Goal: Task Accomplishment & Management: Manage account settings

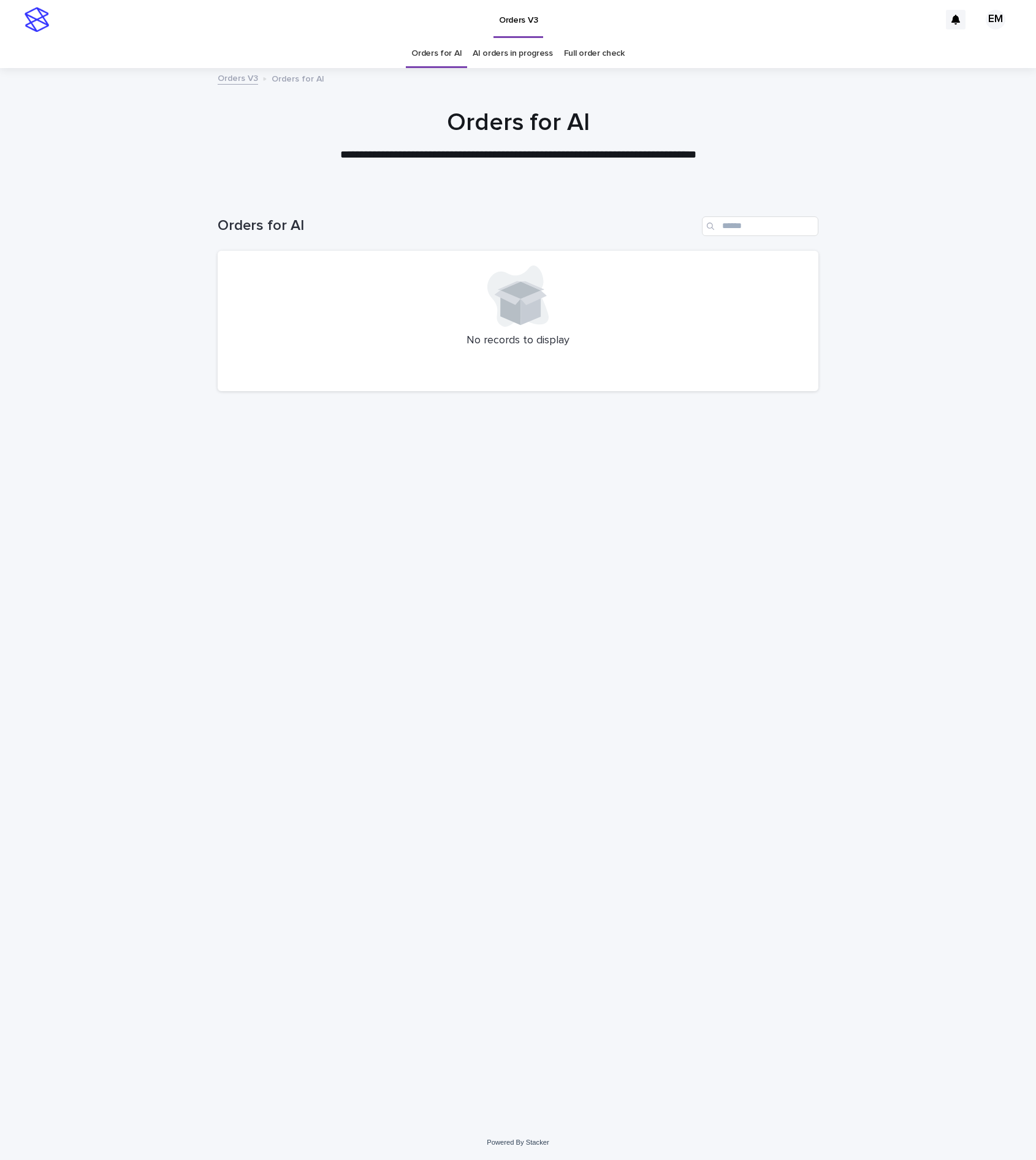
click at [414, 669] on div "Loading... Saving… Loading... Saving… Orders for AI No records to display" at bounding box center [518, 643] width 613 height 902
click at [362, 358] on div "No records to display" at bounding box center [518, 321] width 601 height 141
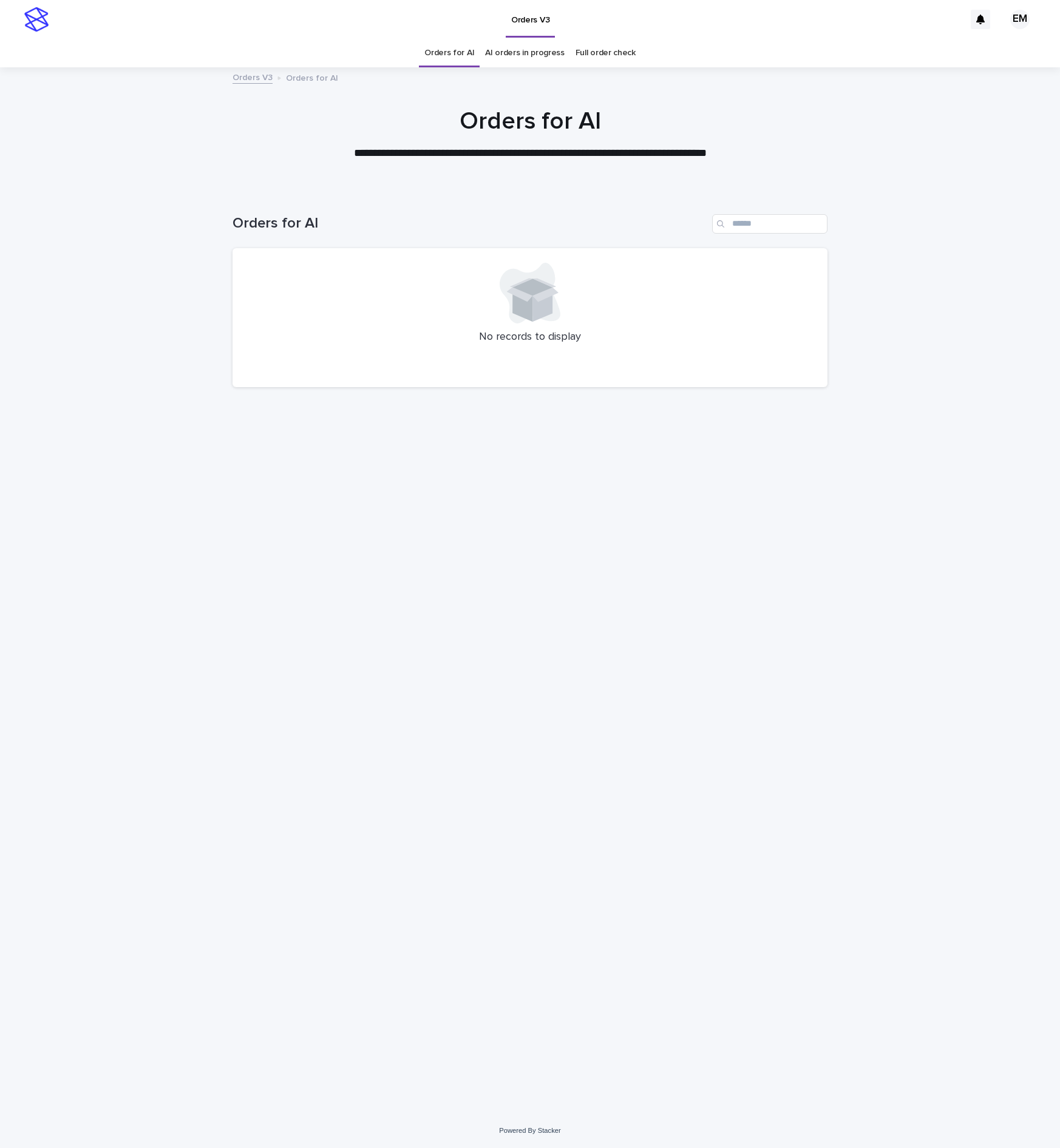
click at [731, 783] on div "Loading... Saving… Loading... Saving… Orders for AI No records to display" at bounding box center [530, 636] width 607 height 893
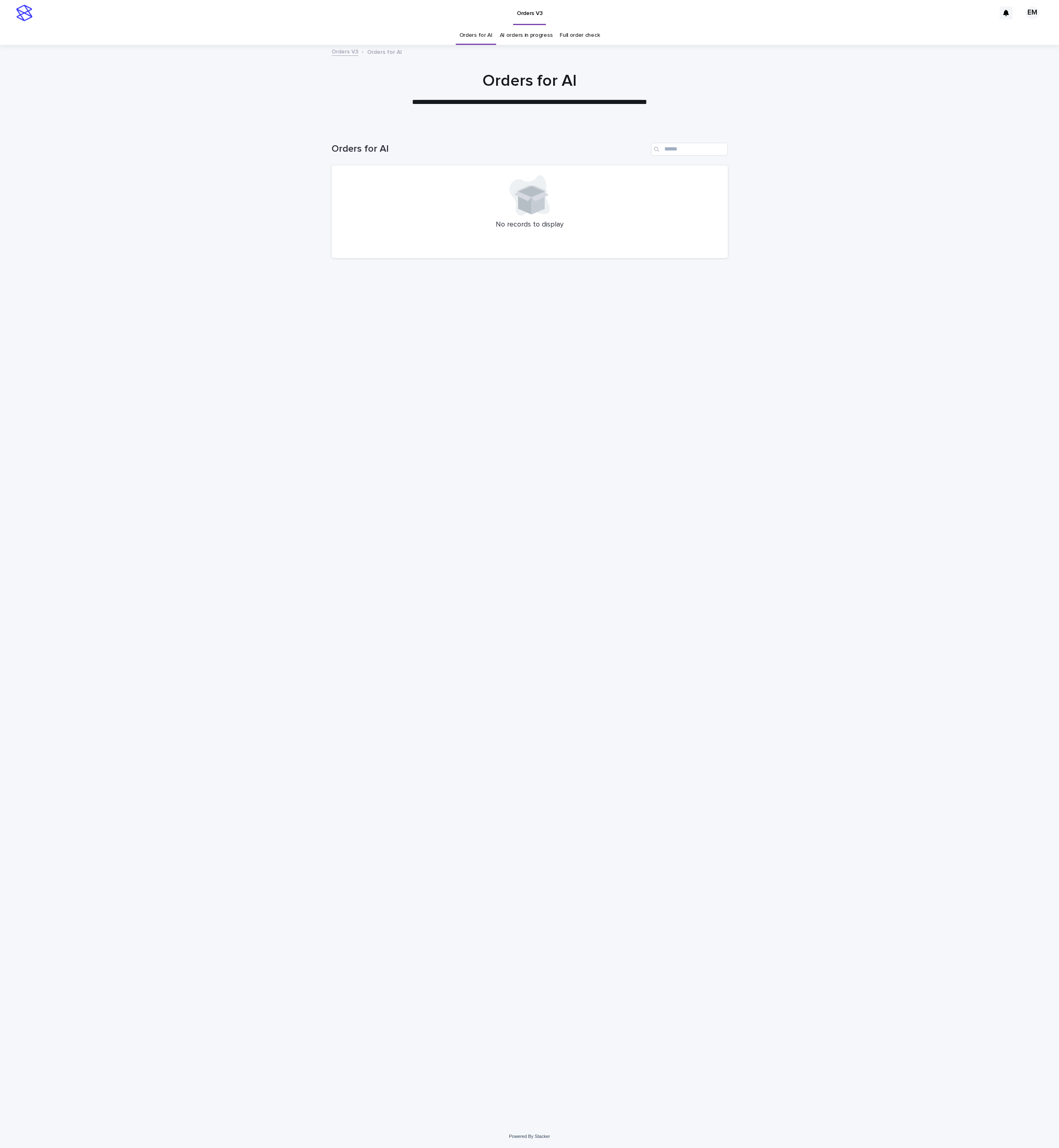
click at [648, 723] on div "Loading... Saving… Loading... Saving… Orders for AI No records to display" at bounding box center [529, 616] width 404 height 978
click at [461, 687] on div "Loading... Saving… Loading... Saving… Orders for AI No records to display" at bounding box center [529, 616] width 404 height 978
click at [519, 708] on div "Loading... Saving… Loading... Saving… Orders for AI No records to display" at bounding box center [529, 616] width 404 height 978
drag, startPoint x: 234, startPoint y: 524, endPoint x: 210, endPoint y: 499, distance: 34.7
click at [232, 526] on div "Loading... Saving… Loading... Saving… Orders for AI No records to display" at bounding box center [529, 626] width 1059 height 998
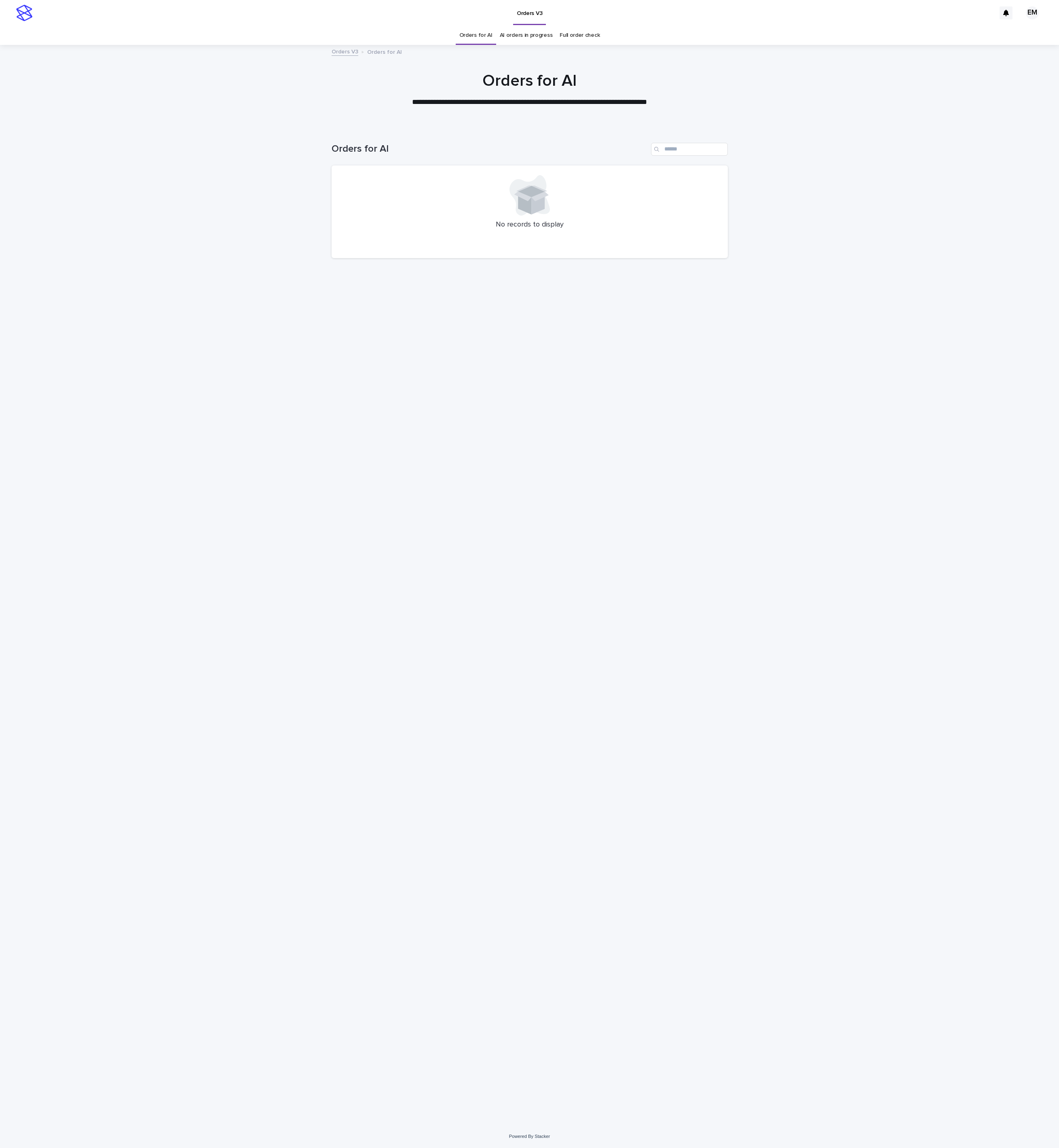
click at [545, 846] on div "Loading... Saving… Loading... Saving… Orders for AI No records to display" at bounding box center [529, 616] width 404 height 978
click at [435, 458] on div "Loading... Saving… Loading... Saving… Orders for AI No records to display" at bounding box center [529, 616] width 404 height 978
click at [496, 771] on div "Loading... Saving… Loading... Saving… Orders for AI No records to display" at bounding box center [529, 616] width 404 height 978
click at [508, 717] on div "Loading... Saving… Loading... Saving… Orders for AI No records to display" at bounding box center [529, 616] width 404 height 978
click at [462, 685] on div "Loading... Saving… Loading... Saving… Orders for AI No records to display" at bounding box center [529, 616] width 404 height 978
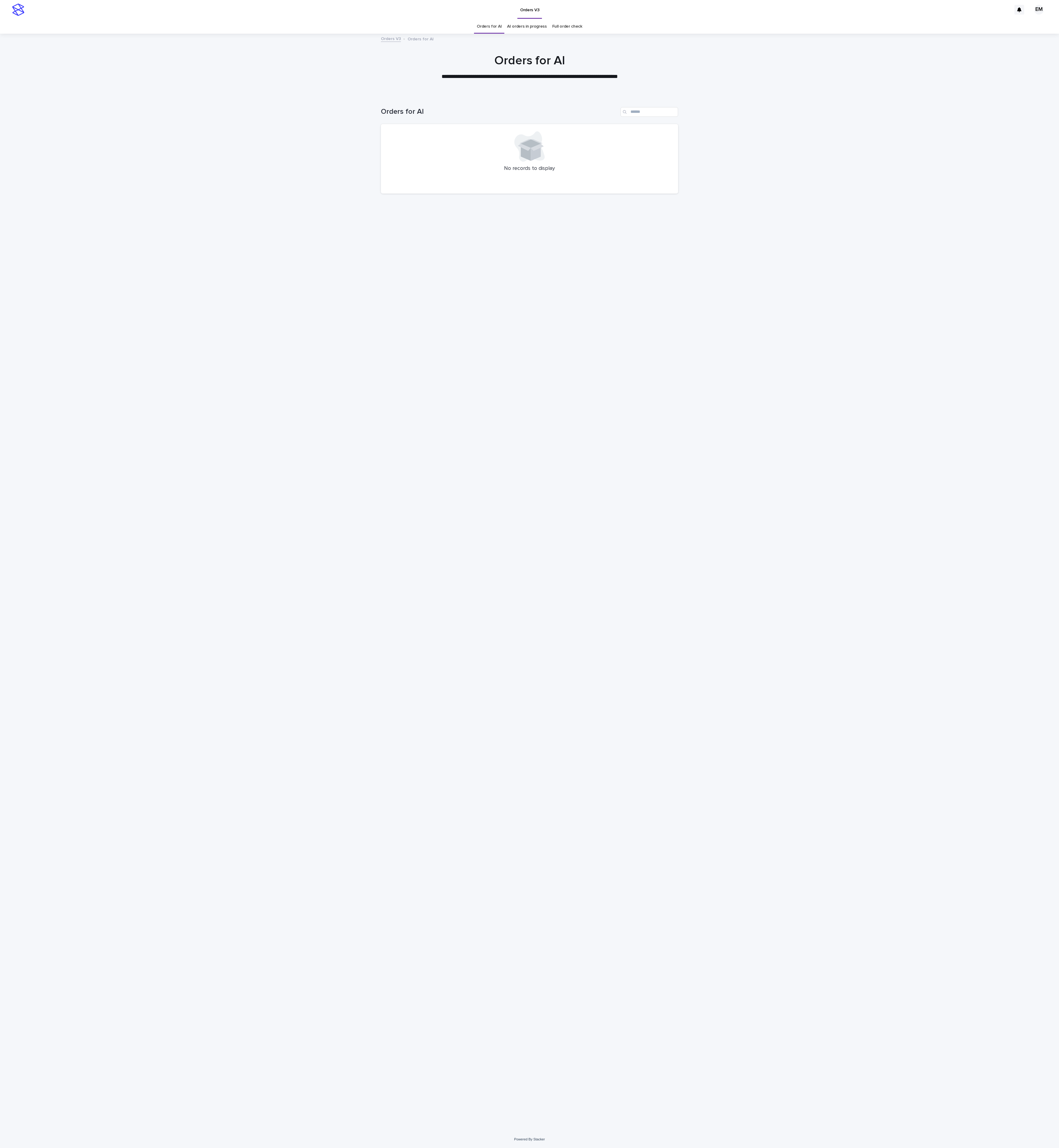
click at [466, 685] on div "Loading... Saving… Loading... Saving… Orders for AI No records to display" at bounding box center [529, 605] width 303 height 1021
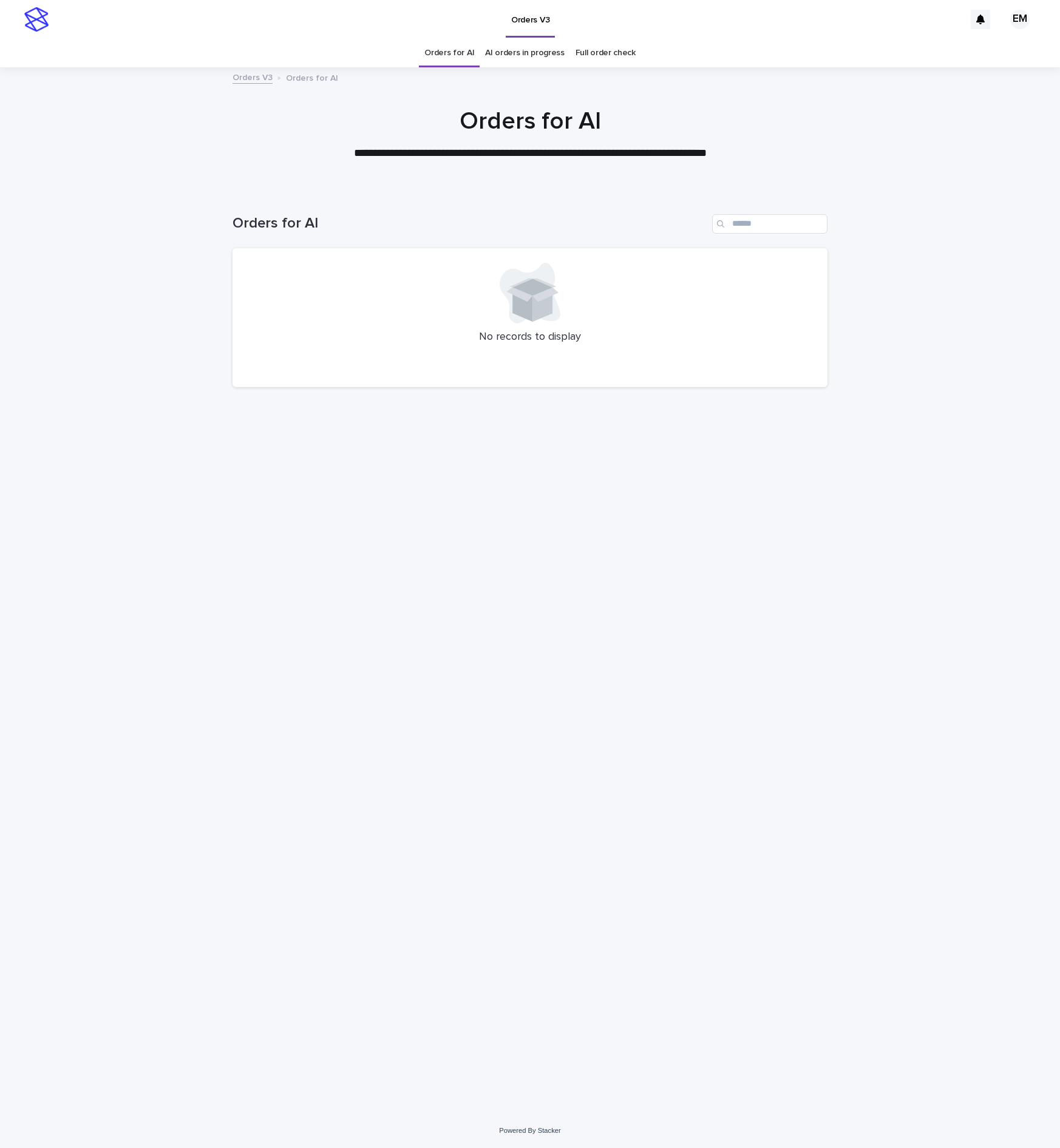
click at [466, 687] on div "Loading... Saving… Loading... Saving… Orders for AI No records to display" at bounding box center [530, 636] width 607 height 893
click at [456, 682] on div "Loading... Saving… Loading... Saving… Orders for AI No records to display" at bounding box center [530, 636] width 607 height 893
drag, startPoint x: 453, startPoint y: 775, endPoint x: 352, endPoint y: 308, distance: 477.8
click at [449, 775] on div "Loading... Saving… Loading... Saving… Orders for AI No records to display" at bounding box center [530, 636] width 607 height 893
click at [765, 619] on div "Loading... Saving… Loading... Saving… Orders for AI No records to display" at bounding box center [530, 636] width 607 height 893
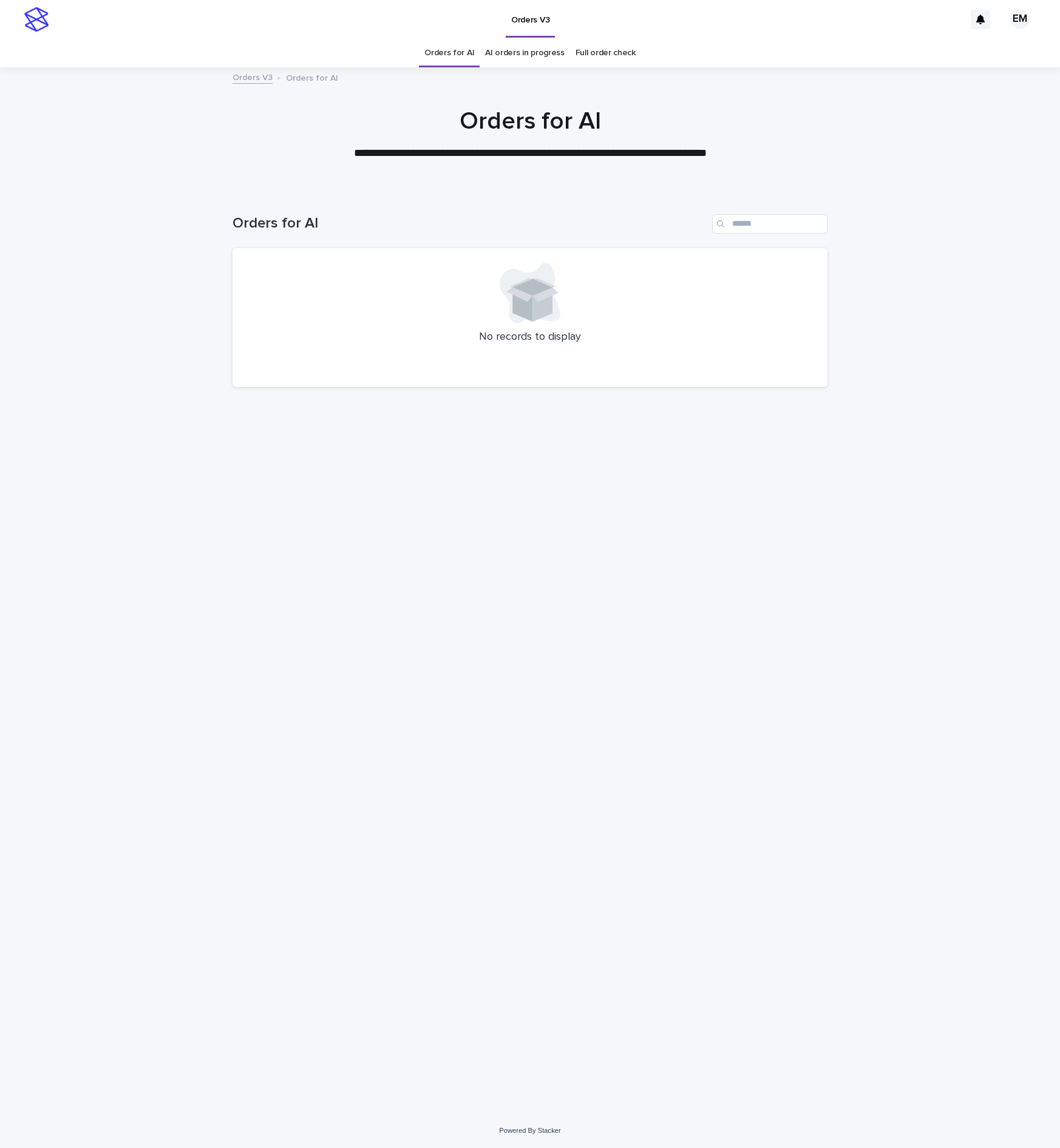
click at [489, 822] on div "Loading... Saving… Loading... Saving… Orders for AI No records to display" at bounding box center [530, 636] width 607 height 893
click at [423, 617] on div "Loading... Saving… Loading... Saving… Orders for AI No records to display" at bounding box center [530, 636] width 607 height 893
click at [556, 692] on div "Loading... Saving… Loading... Saving… Orders for AI No records to display" at bounding box center [530, 636] width 607 height 893
click at [423, 801] on div "Loading... Saving… Loading... Saving… Orders for AI No records to display" at bounding box center [530, 636] width 607 height 893
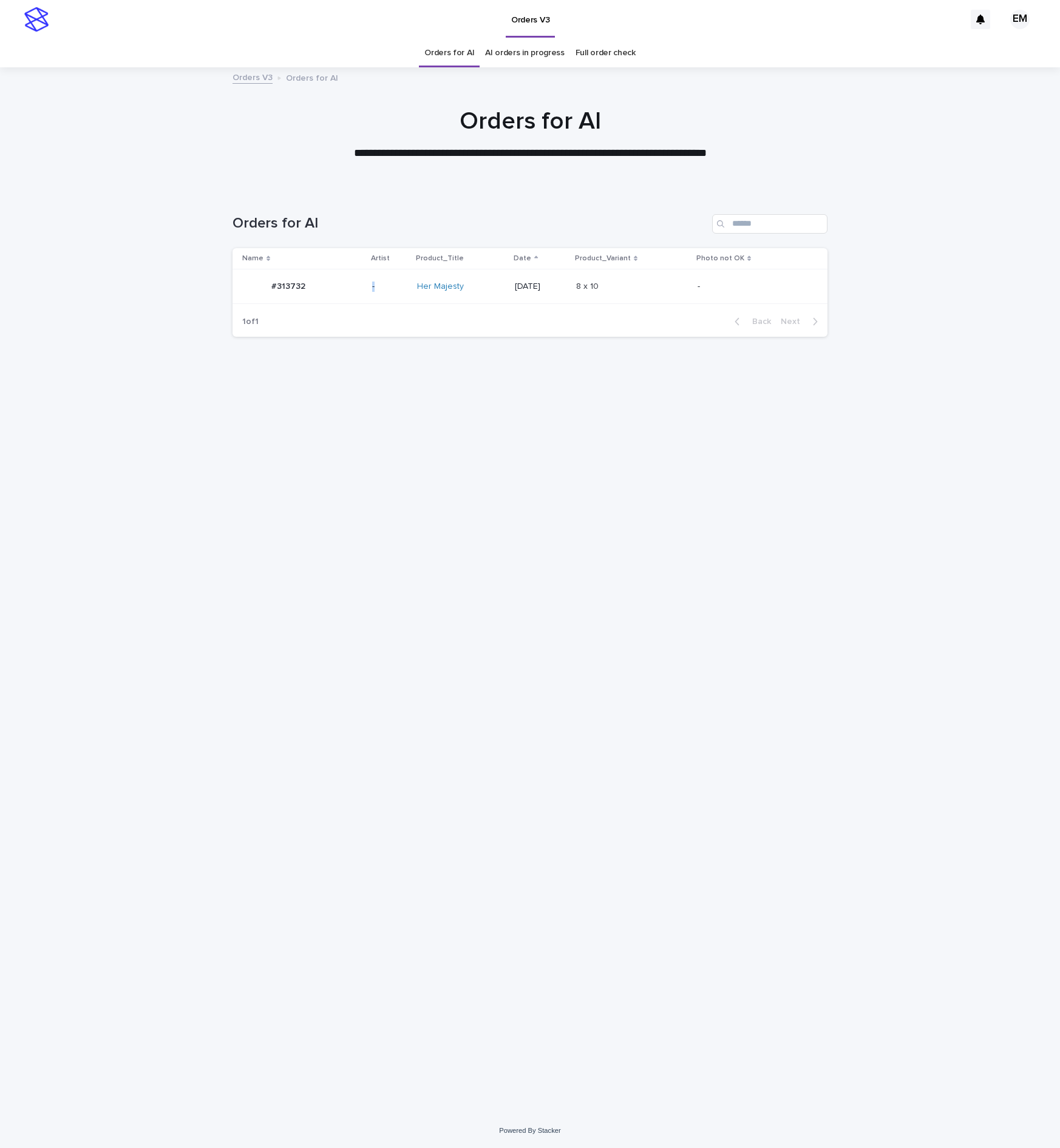
click at [367, 298] on td "-" at bounding box center [390, 286] width 45 height 35
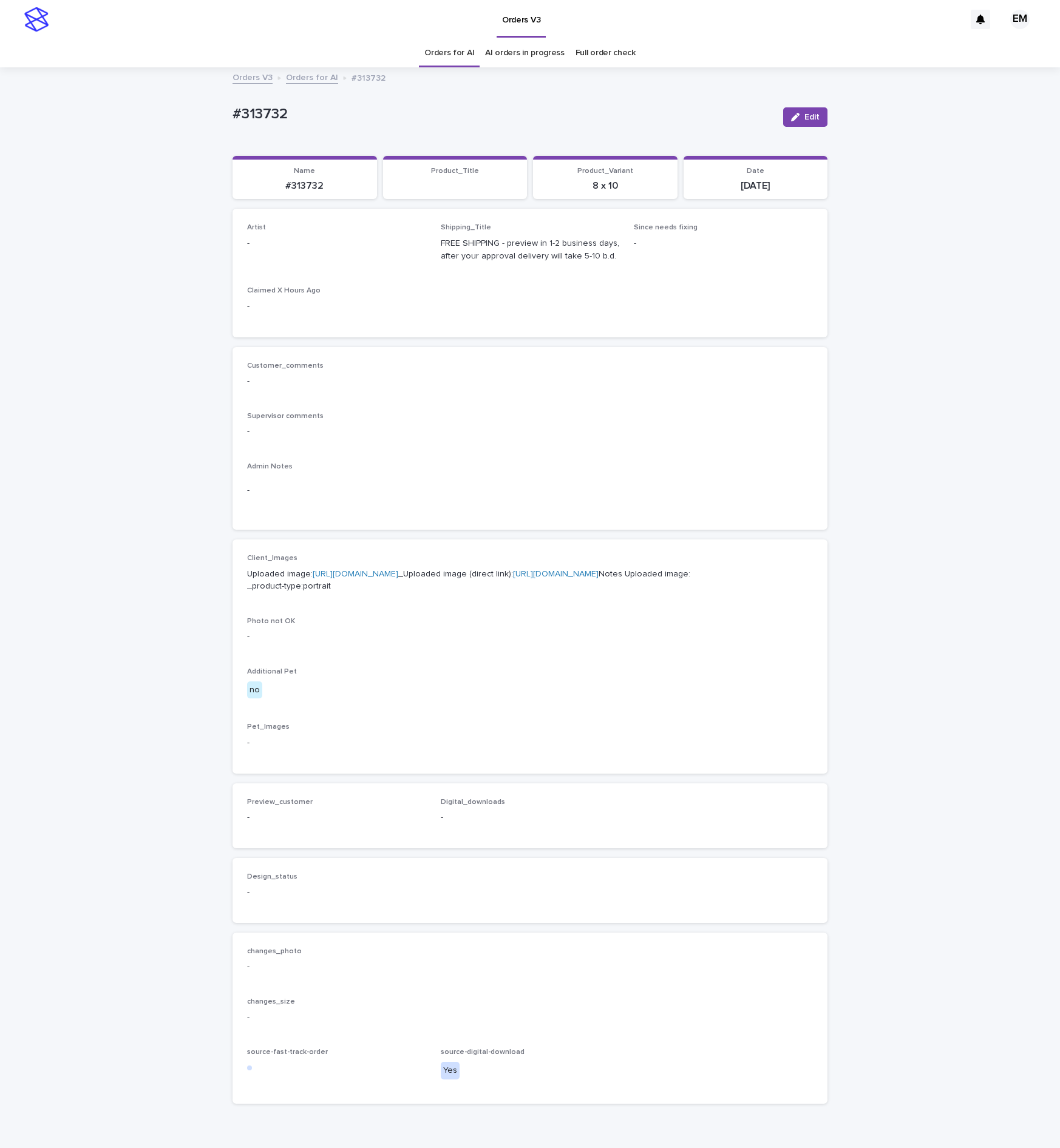
drag, startPoint x: 809, startPoint y: 118, endPoint x: 437, endPoint y: 251, distance: 395.1
click at [807, 118] on button "Edit" at bounding box center [805, 117] width 45 height 20
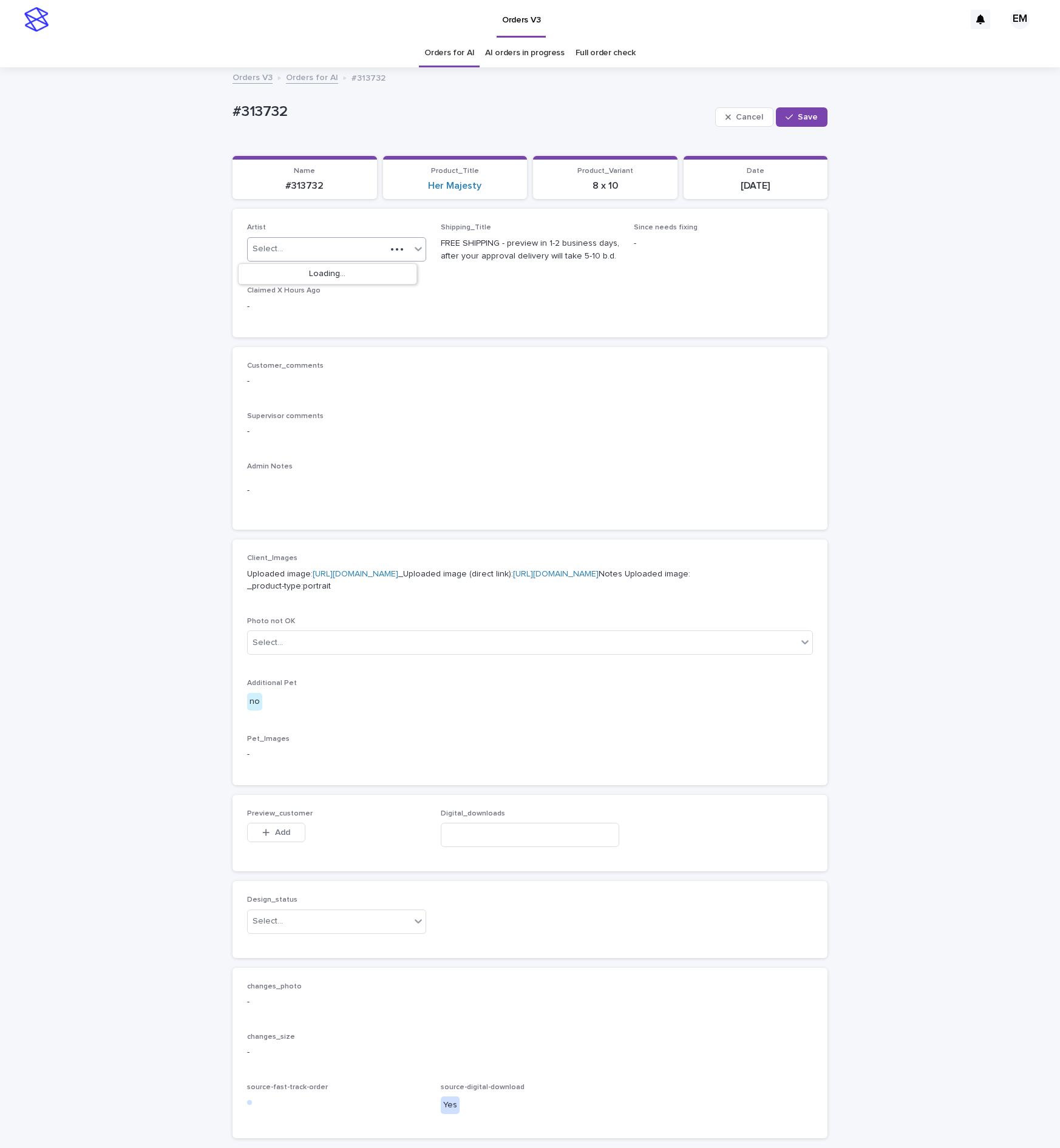
click at [370, 251] on div "Select..." at bounding box center [336, 249] width 179 height 24
drag, startPoint x: 373, startPoint y: 255, endPoint x: 368, endPoint y: 266, distance: 12.1
click at [372, 255] on div "Select..." at bounding box center [316, 249] width 138 height 20
paste input "**********"
type input "**********"
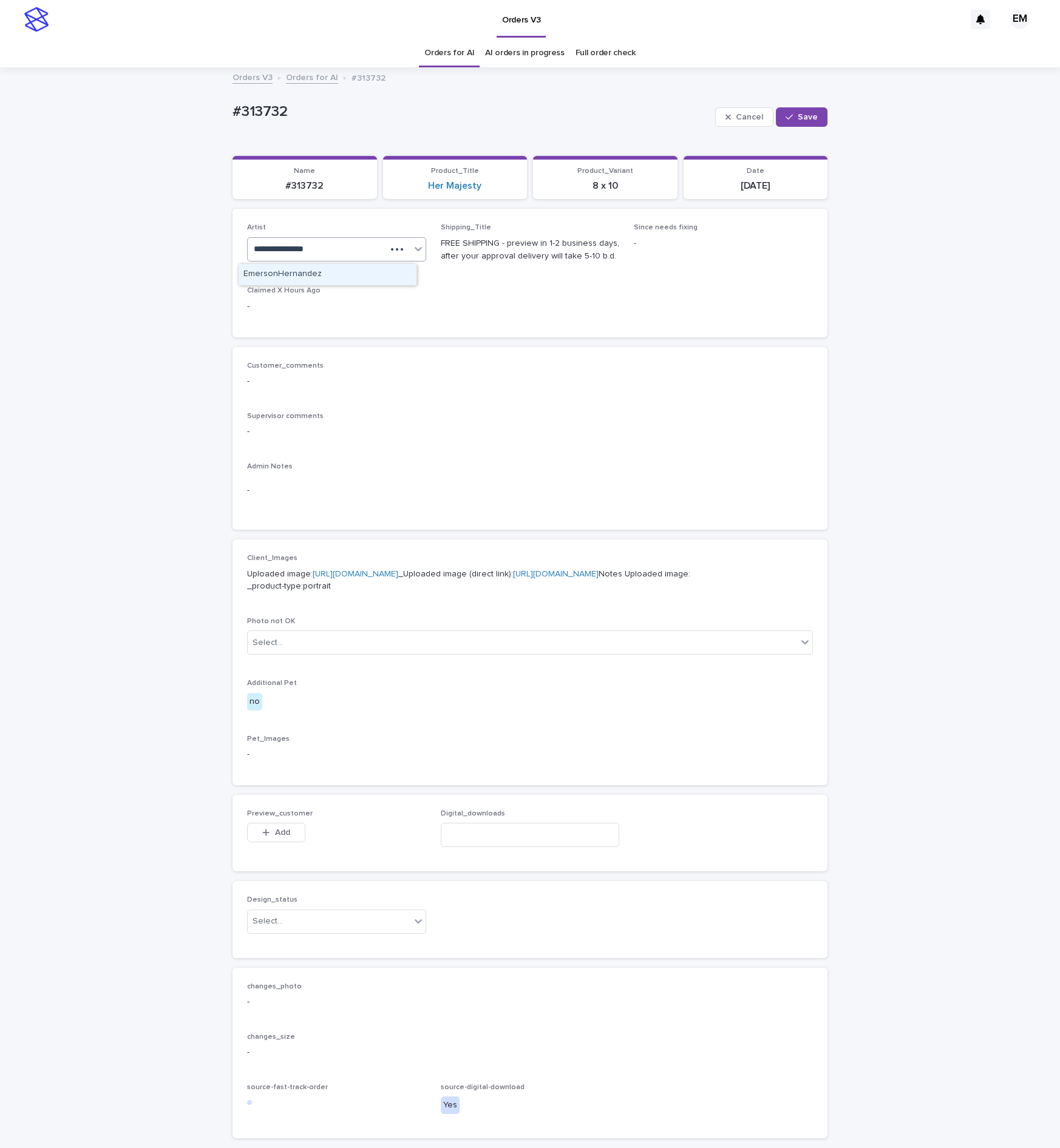
click at [360, 266] on div "EmersonHernandez" at bounding box center [327, 275] width 177 height 21
drag, startPoint x: 789, startPoint y: 107, endPoint x: 785, endPoint y: 111, distance: 5.7
click at [786, 107] on div "Cancel Save" at bounding box center [771, 117] width 112 height 48
click at [785, 114] on icon "button" at bounding box center [789, 118] width 7 height 9
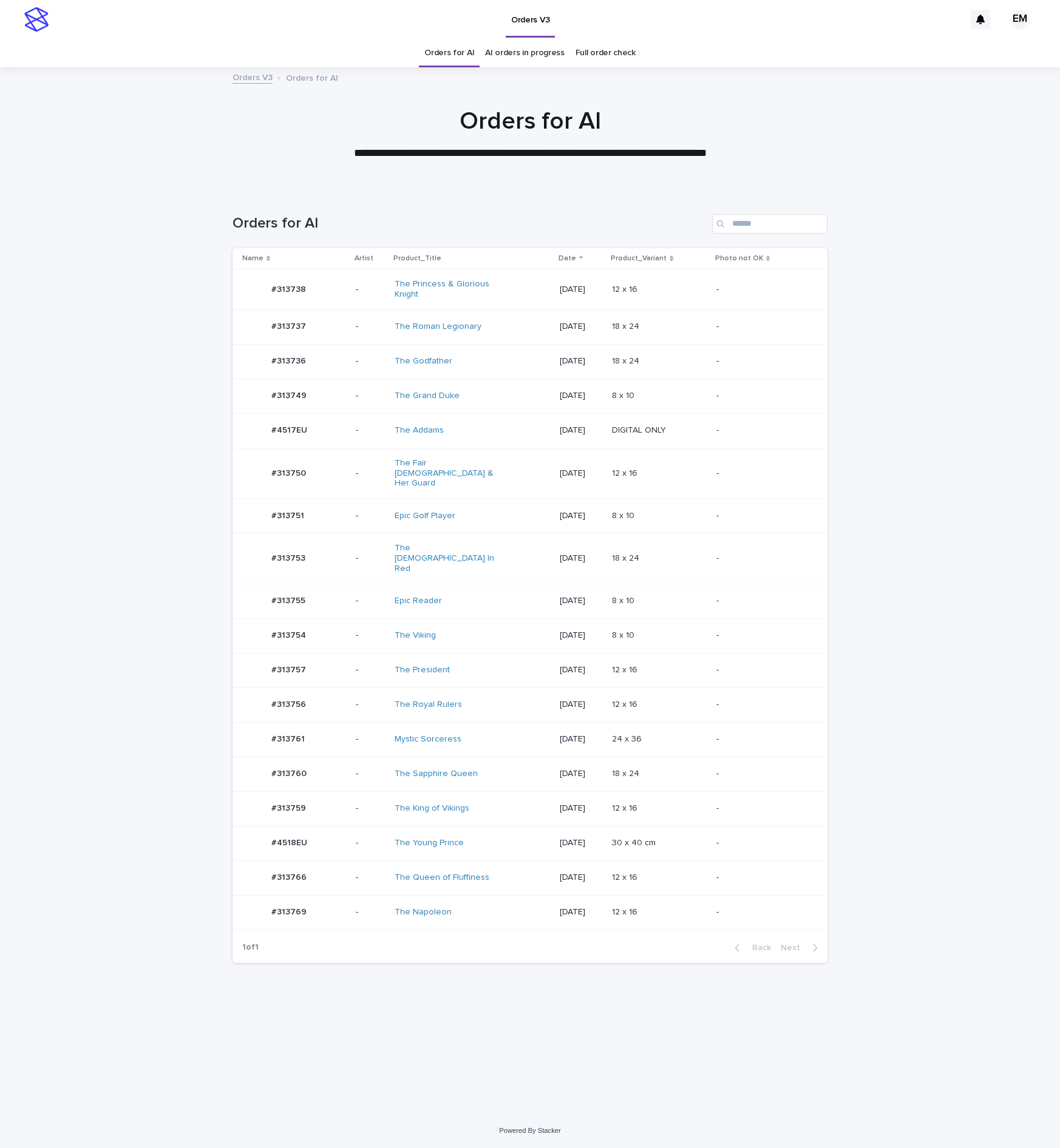
click at [323, 624] on div "#313754 #313754" at bounding box center [294, 636] width 103 height 24
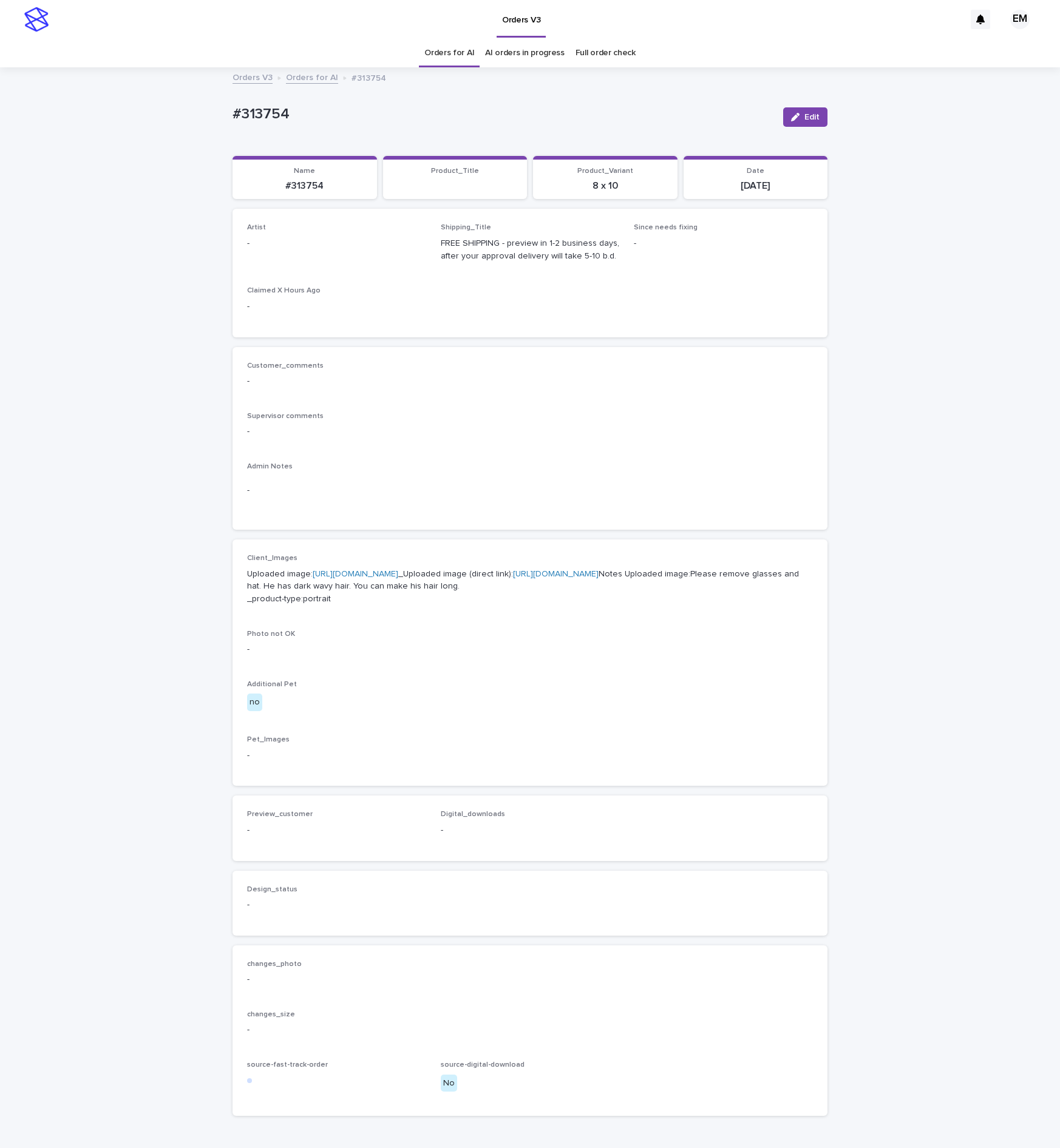
click at [791, 121] on icon "button" at bounding box center [795, 118] width 9 height 9
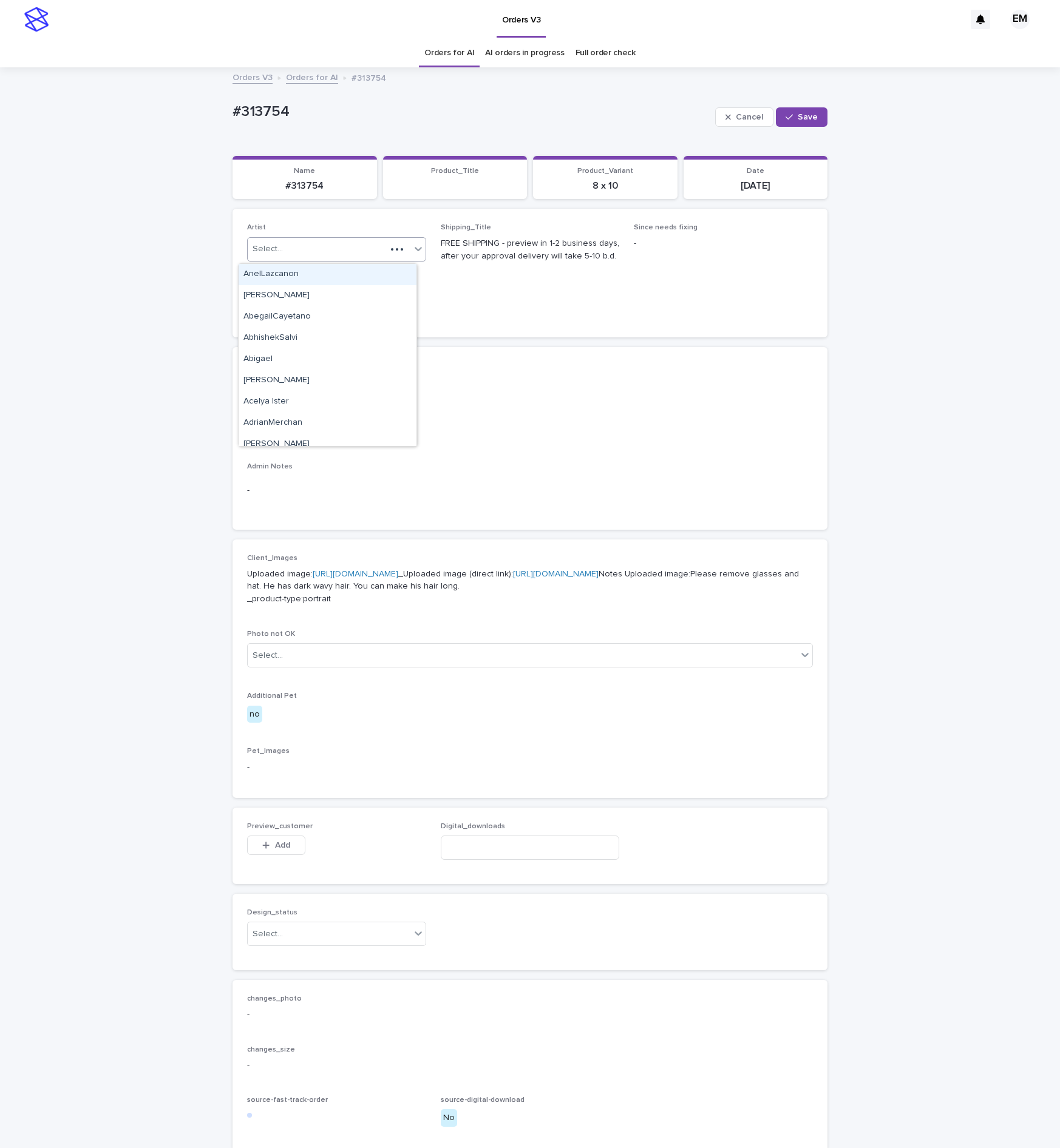
click at [364, 252] on div "Select..." at bounding box center [316, 249] width 138 height 20
paste input "**********"
type input "**********"
click at [326, 263] on div "EmersonHernandez" at bounding box center [327, 274] width 179 height 22
click at [325, 273] on div "EmersonHernandez" at bounding box center [327, 275] width 177 height 21
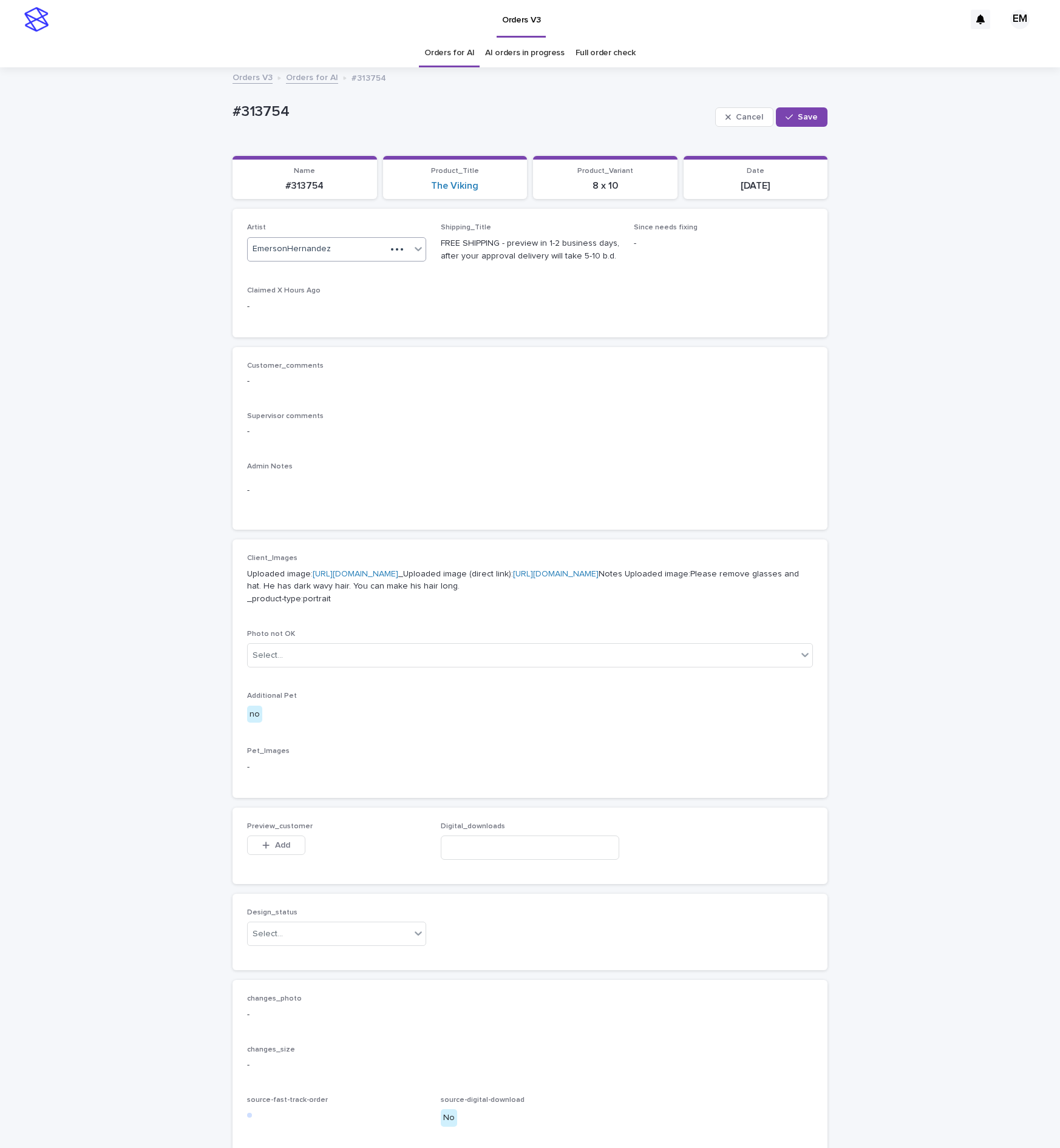
click at [779, 128] on div "Cancel Save" at bounding box center [771, 117] width 112 height 48
drag, startPoint x: 793, startPoint y: 113, endPoint x: 721, endPoint y: 94, distance: 74.5
click at [798, 113] on span "Save" at bounding box center [808, 118] width 20 height 9
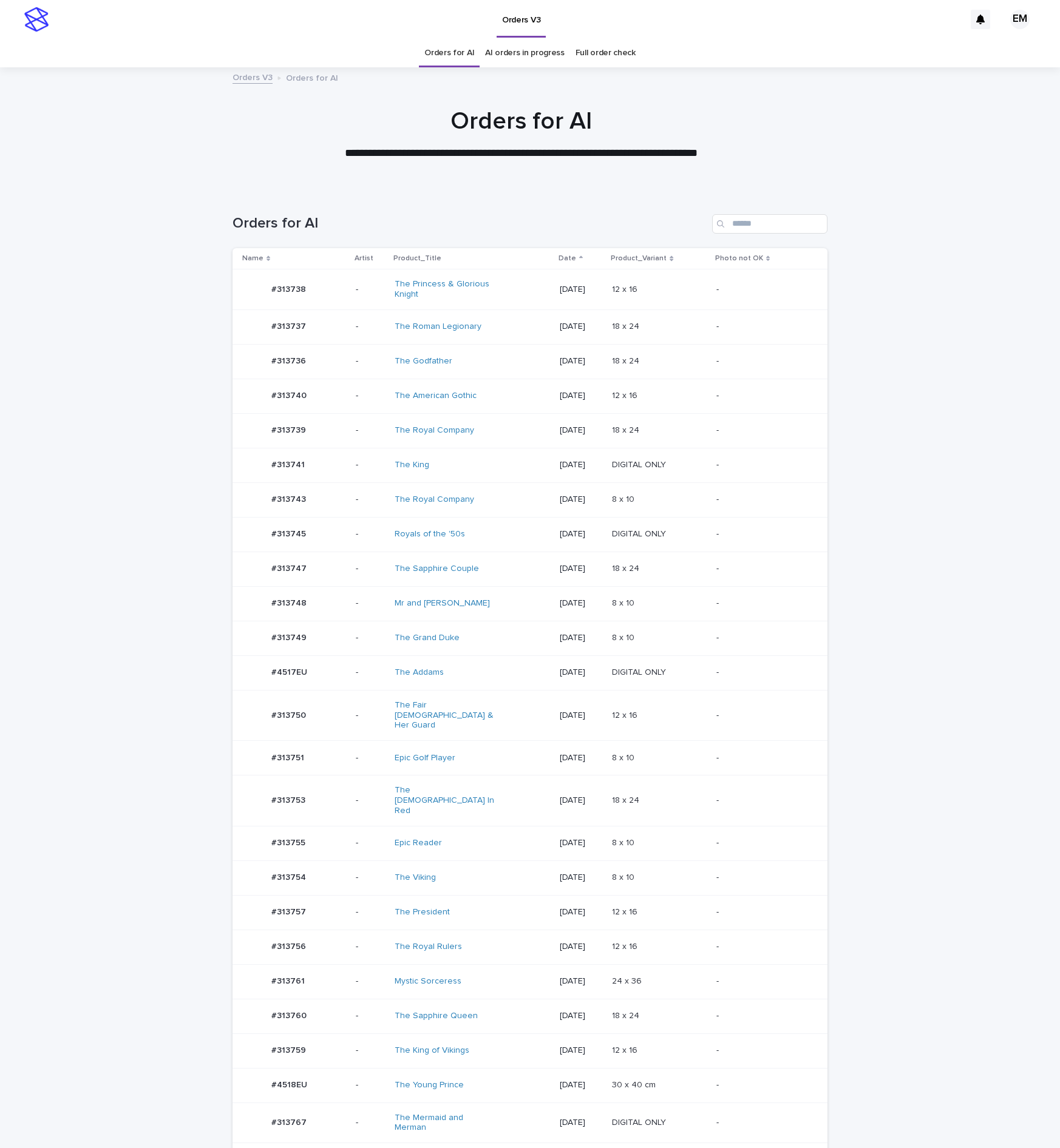
click at [333, 526] on td "#313745 #313745" at bounding box center [292, 534] width 119 height 35
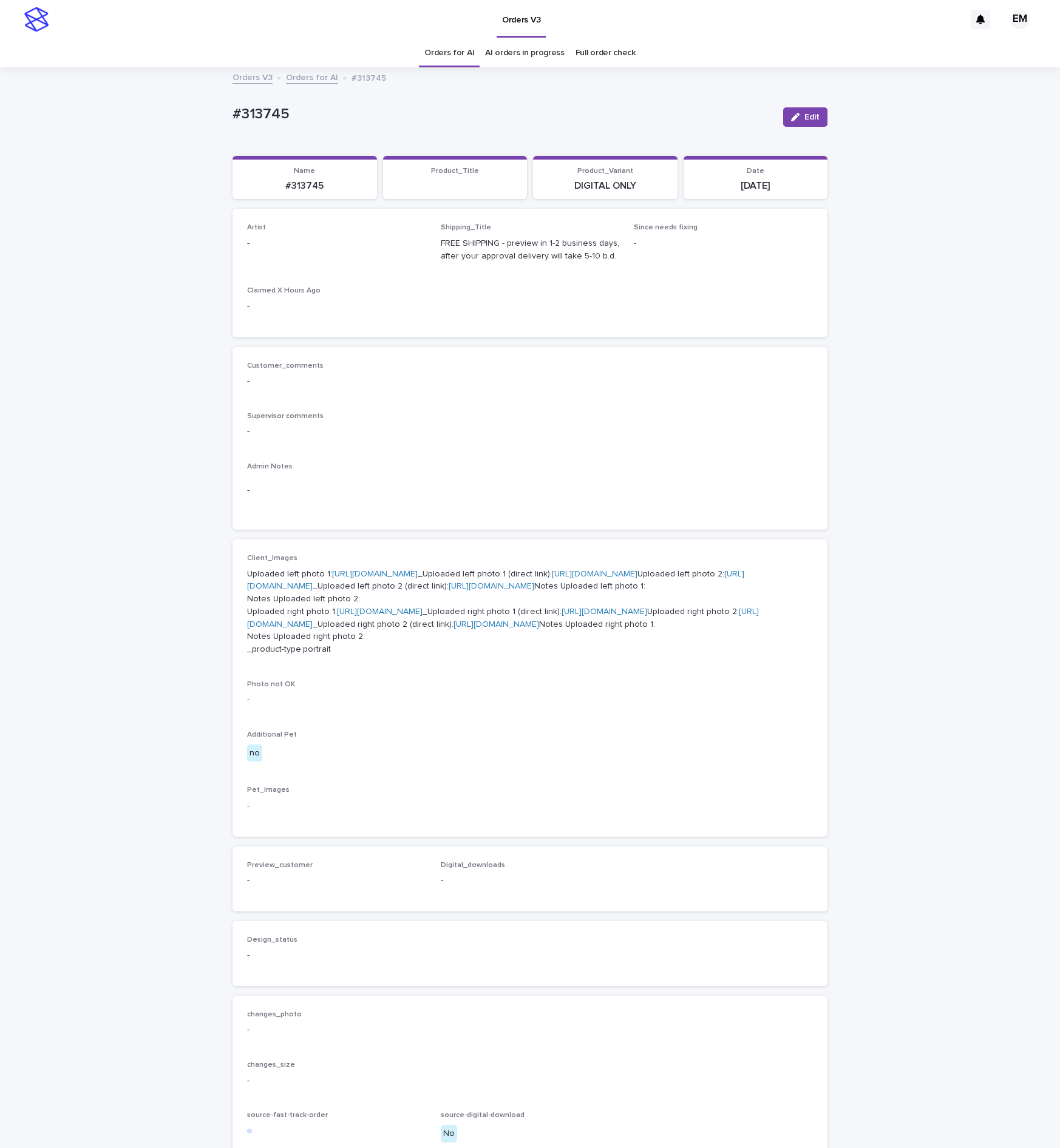
click at [789, 113] on button "Edit" at bounding box center [805, 117] width 45 height 20
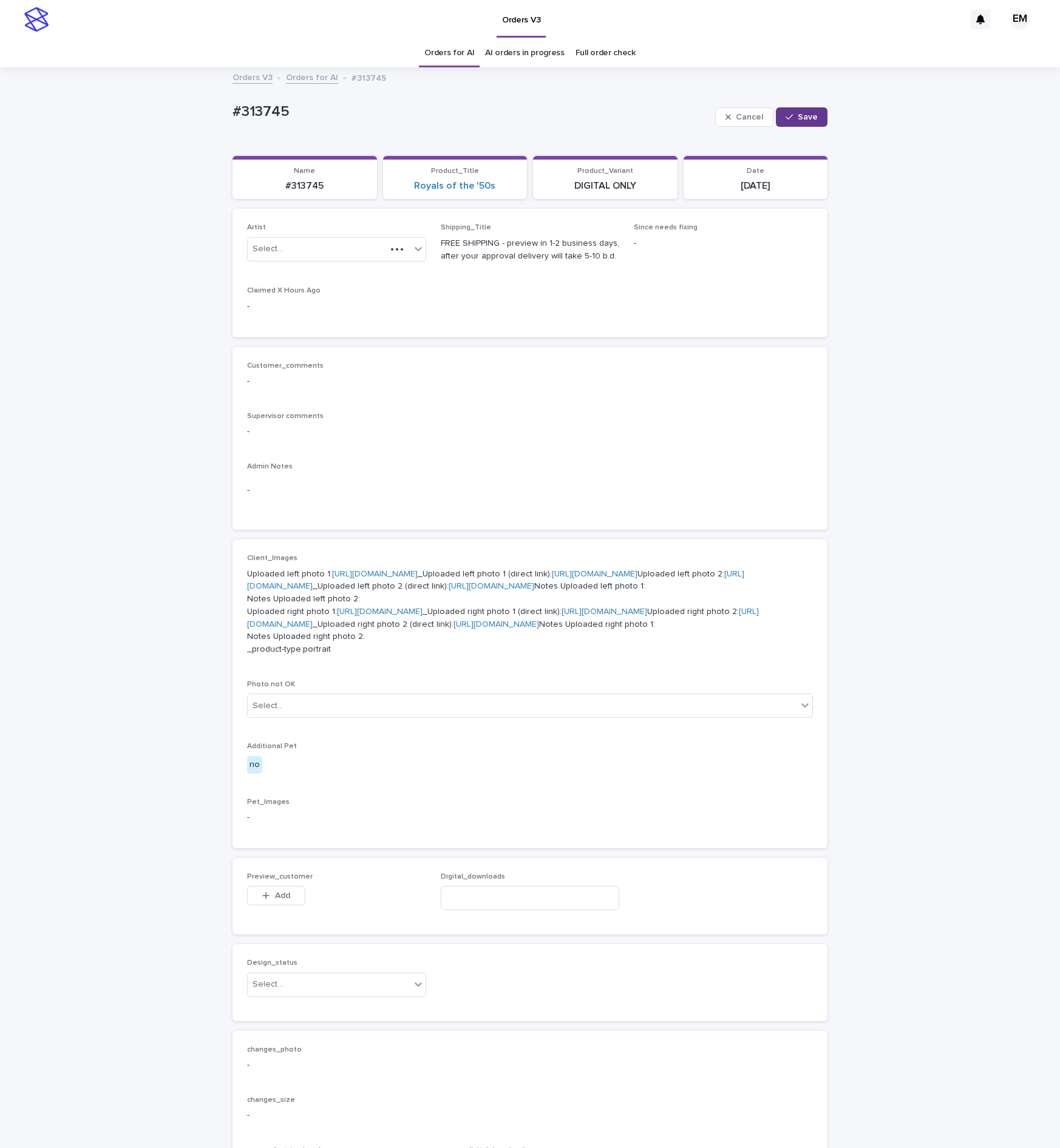
click at [800, 123] on button "Save" at bounding box center [801, 117] width 52 height 20
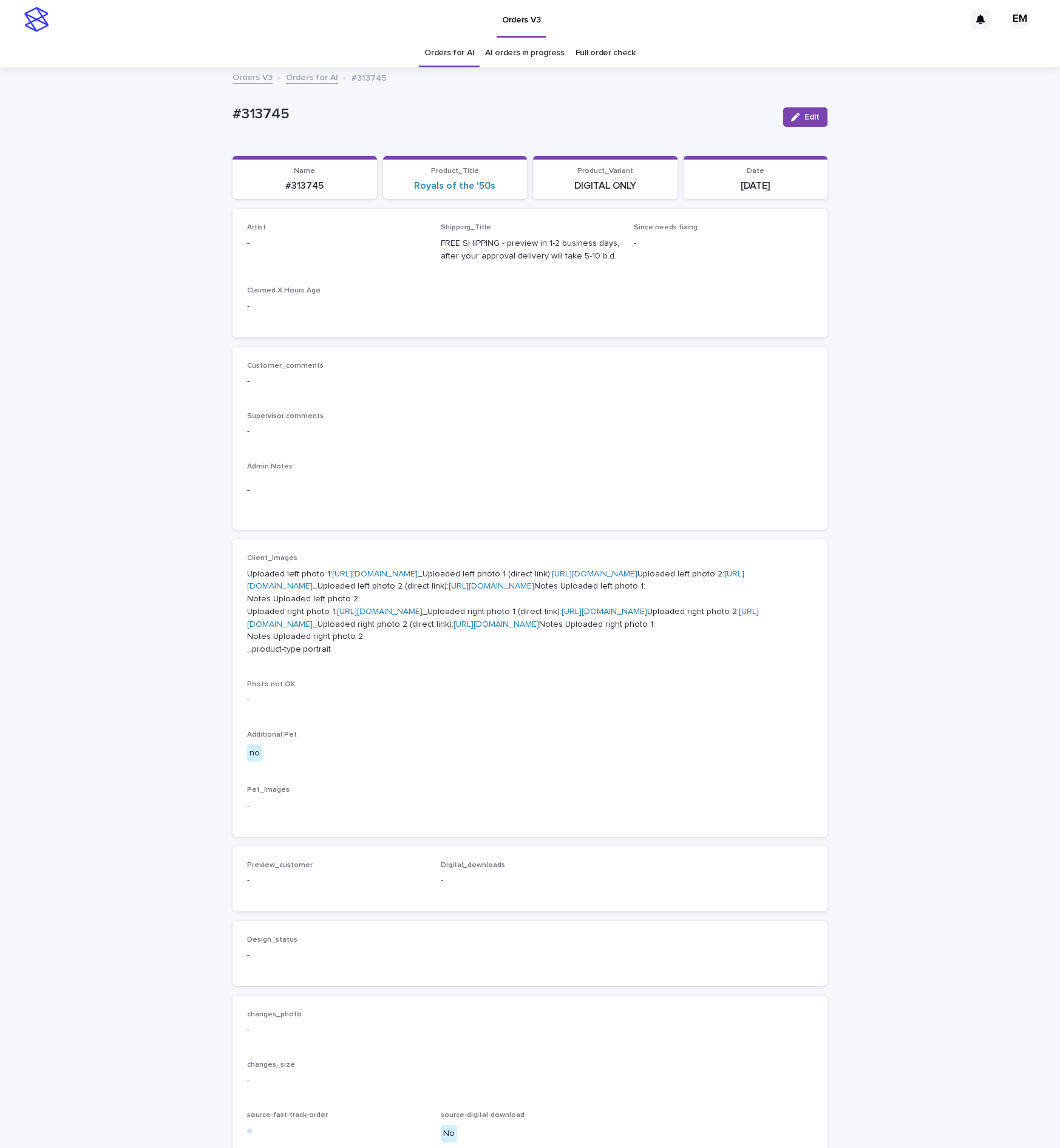
click at [804, 118] on span "Edit" at bounding box center [811, 118] width 15 height 9
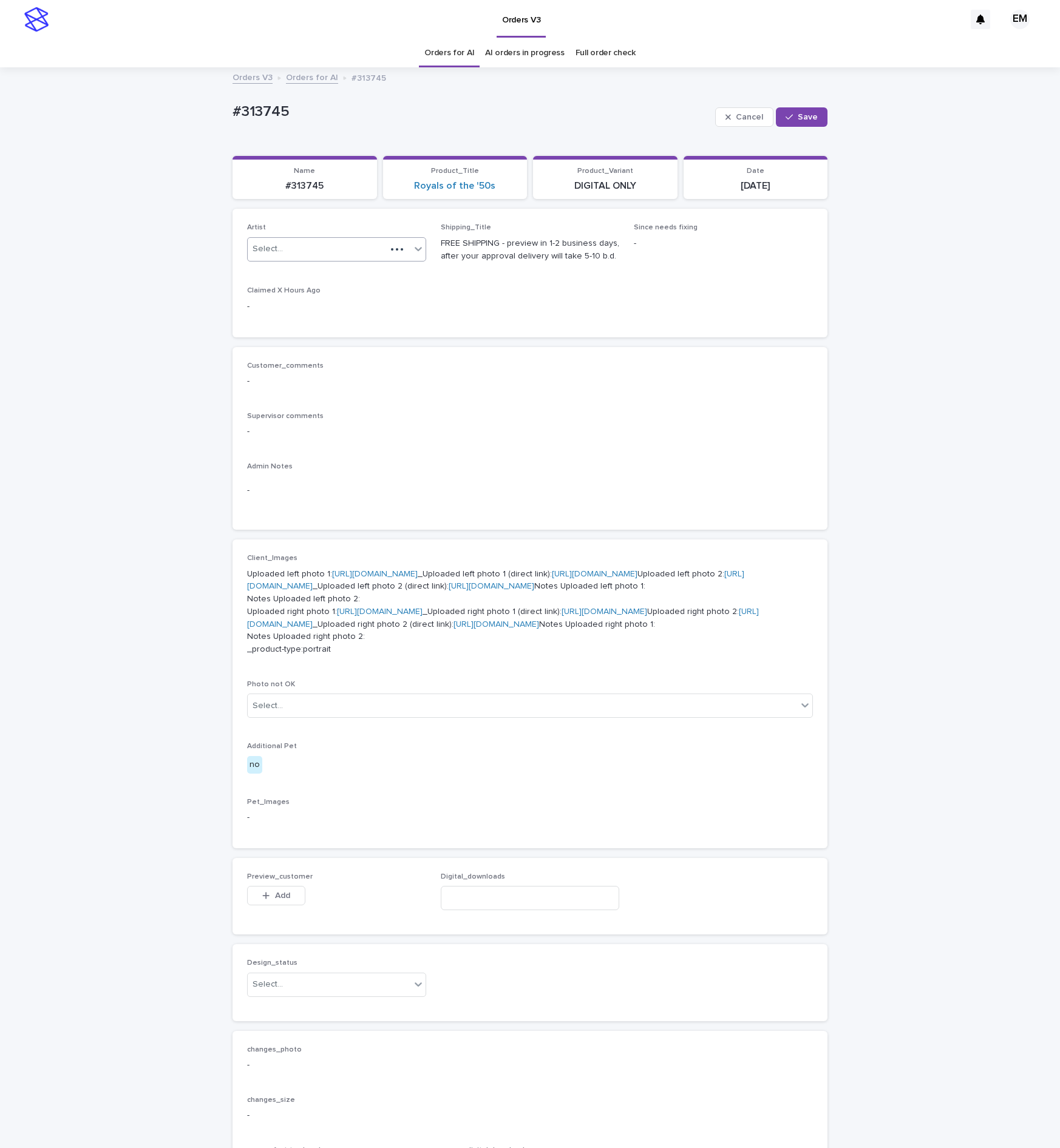
click at [353, 239] on div "Select..." at bounding box center [336, 249] width 179 height 24
paste input "**********"
type input "**********"
drag, startPoint x: 330, startPoint y: 273, endPoint x: 556, endPoint y: 232, distance: 229.7
click at [332, 273] on div "EmersonHernandez" at bounding box center [327, 275] width 177 height 21
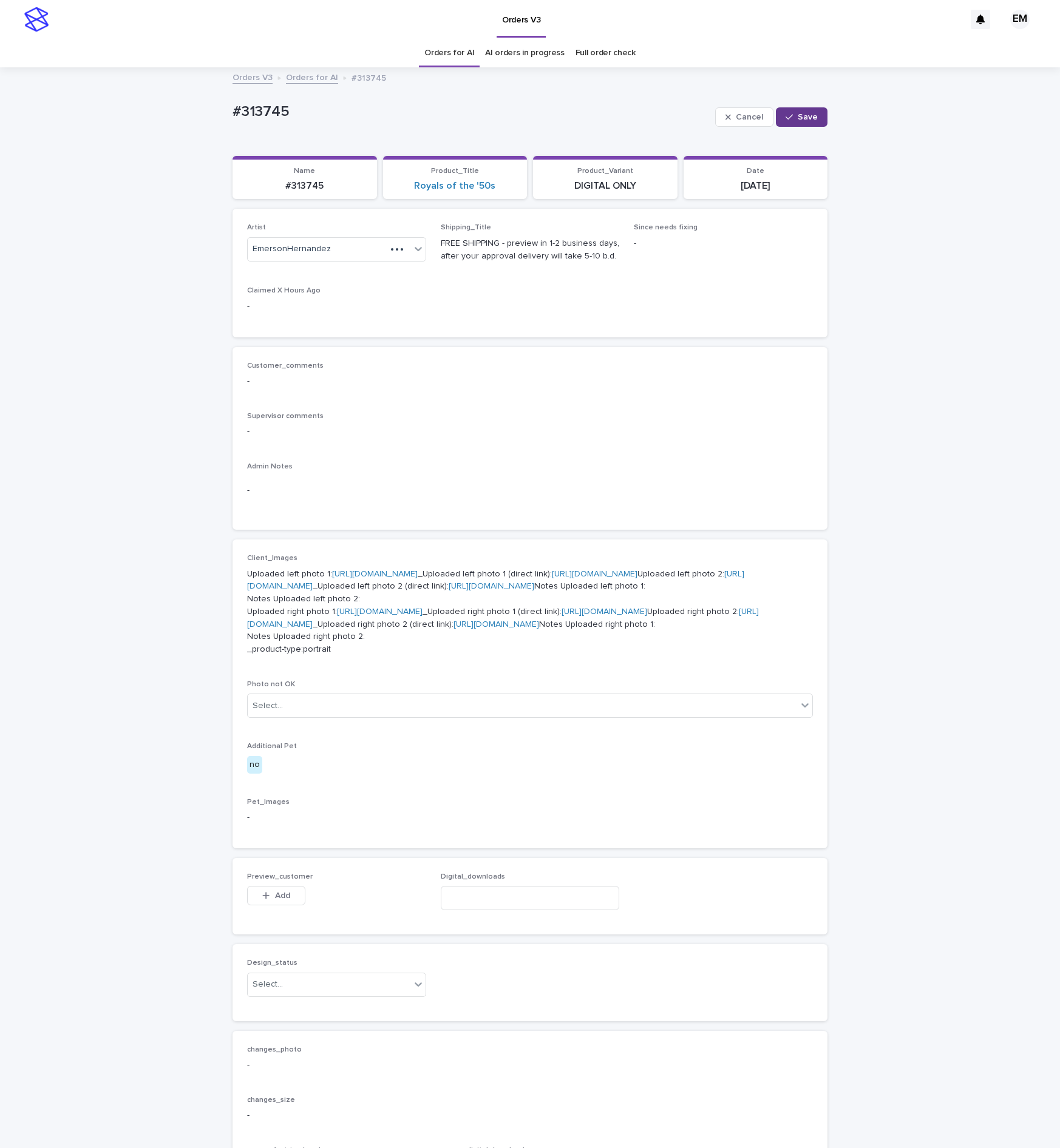
click at [802, 119] on span "Save" at bounding box center [808, 118] width 20 height 9
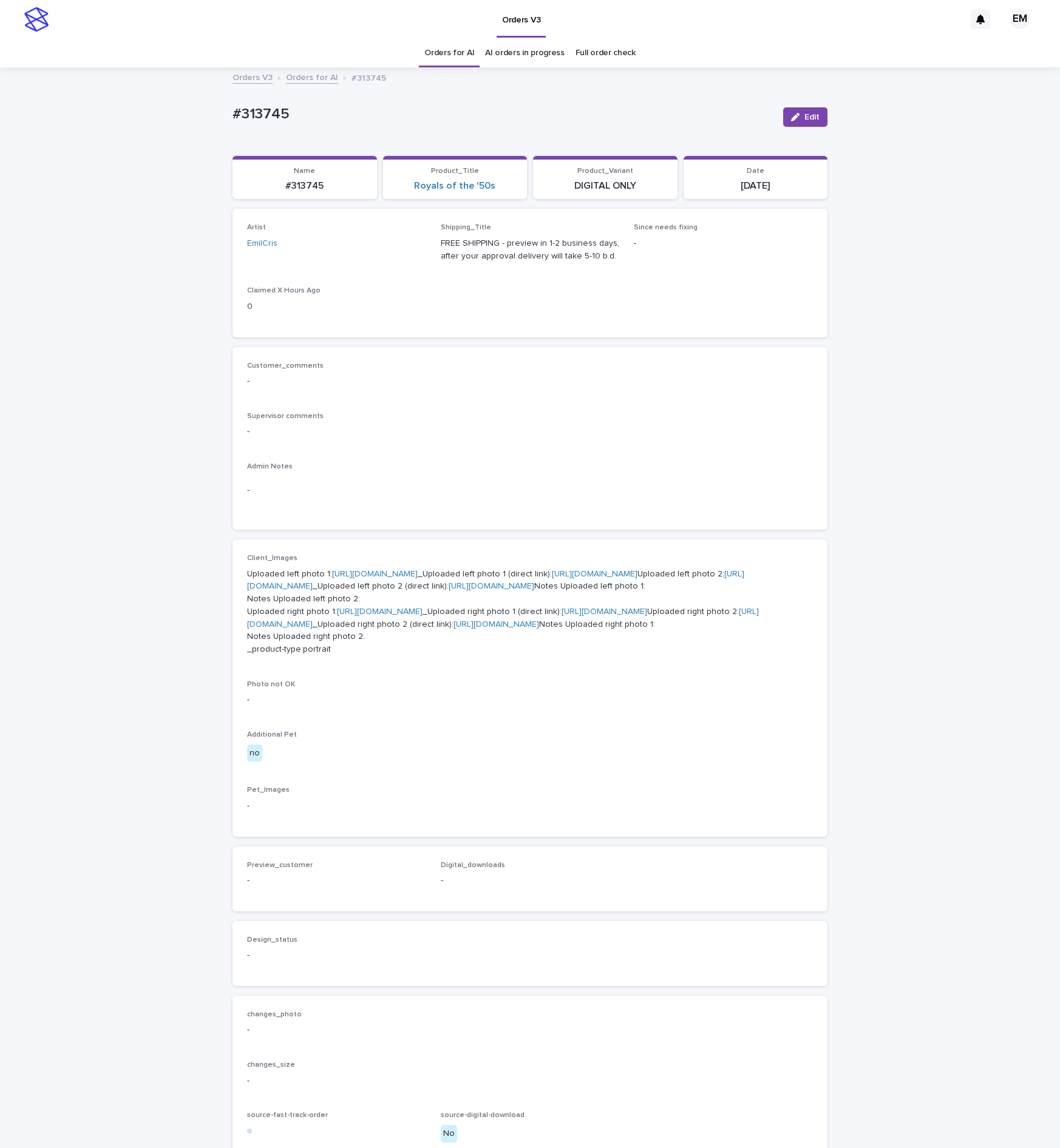
drag, startPoint x: 394, startPoint y: 332, endPoint x: 393, endPoint y: 324, distance: 8.1
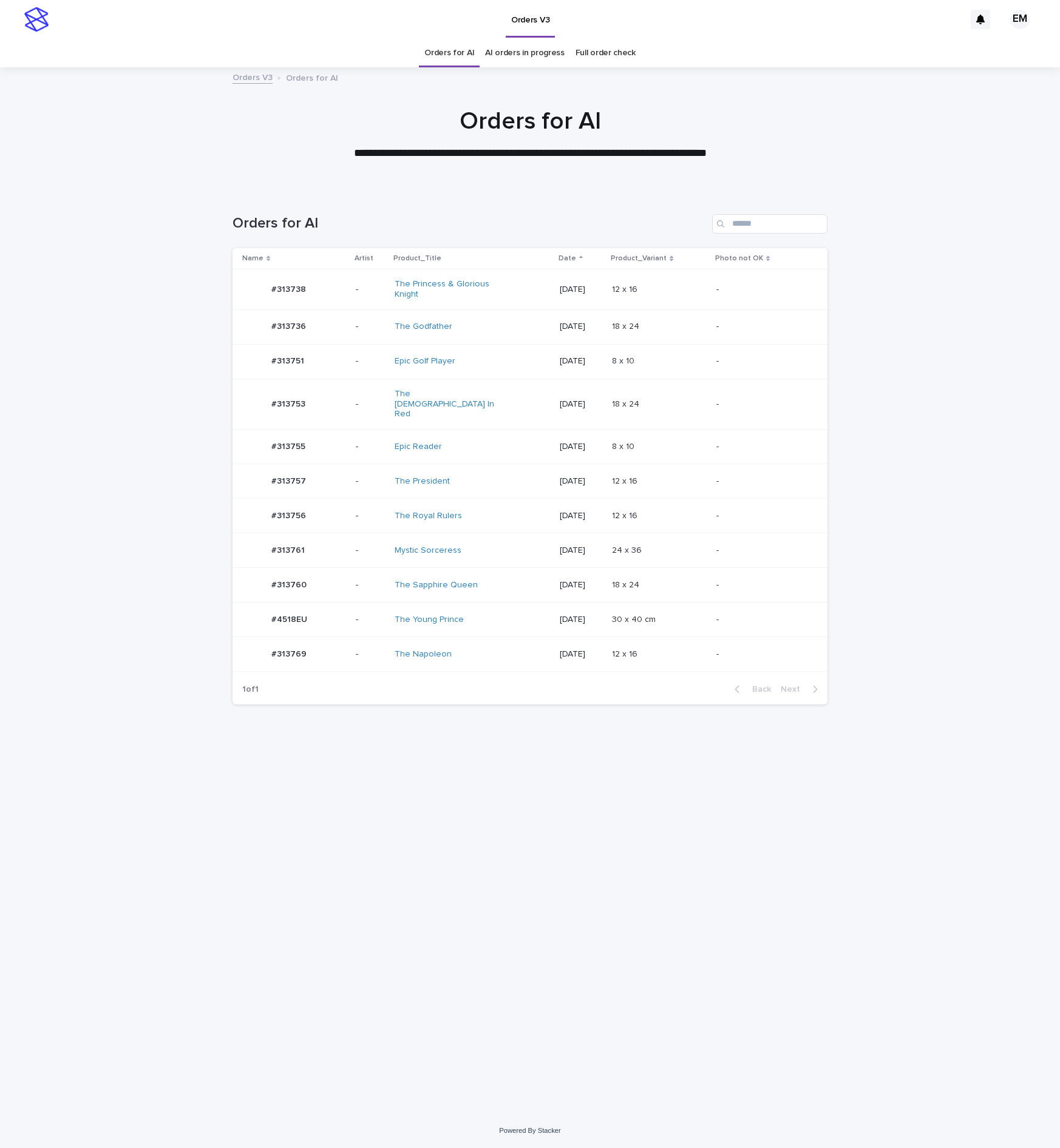
click at [356, 366] on p "-" at bounding box center [370, 362] width 29 height 11
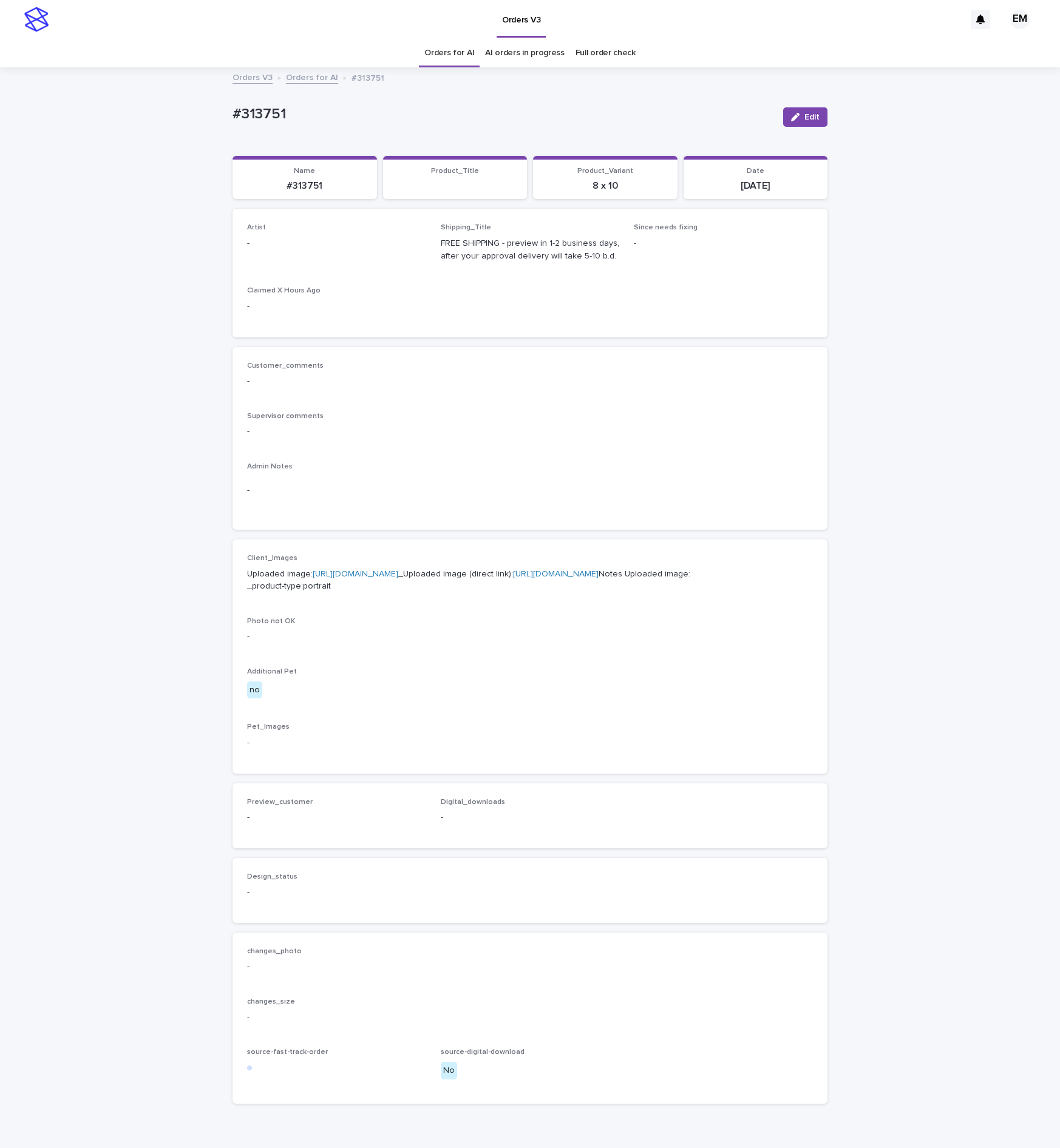
drag, startPoint x: 796, startPoint y: 118, endPoint x: 439, endPoint y: 227, distance: 373.3
click at [790, 124] on button "Edit" at bounding box center [805, 117] width 45 height 20
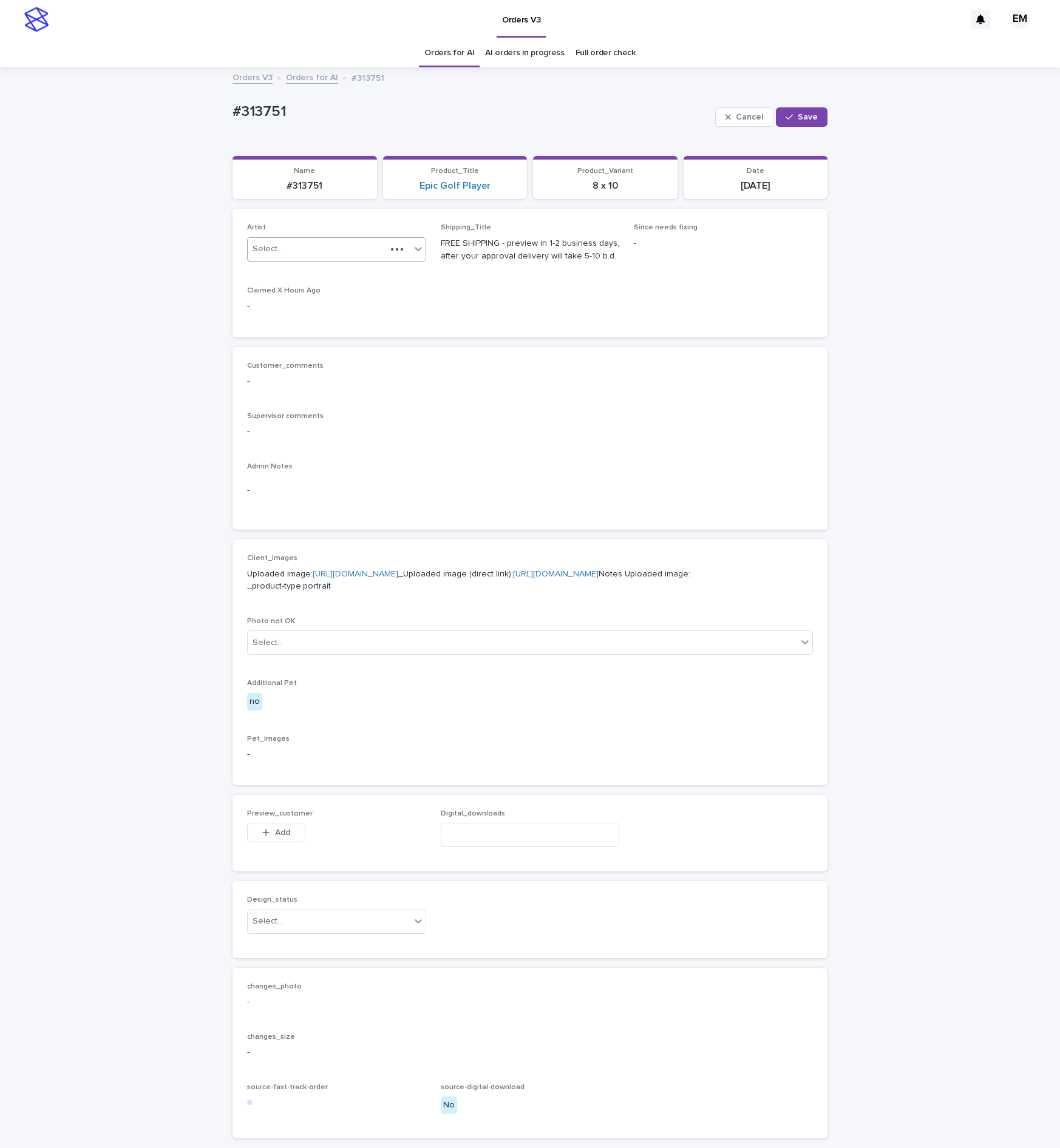
click at [360, 255] on div "Select..." at bounding box center [316, 249] width 138 height 20
paste input "**********"
type input "**********"
click at [785, 119] on icon "button" at bounding box center [789, 118] width 7 height 9
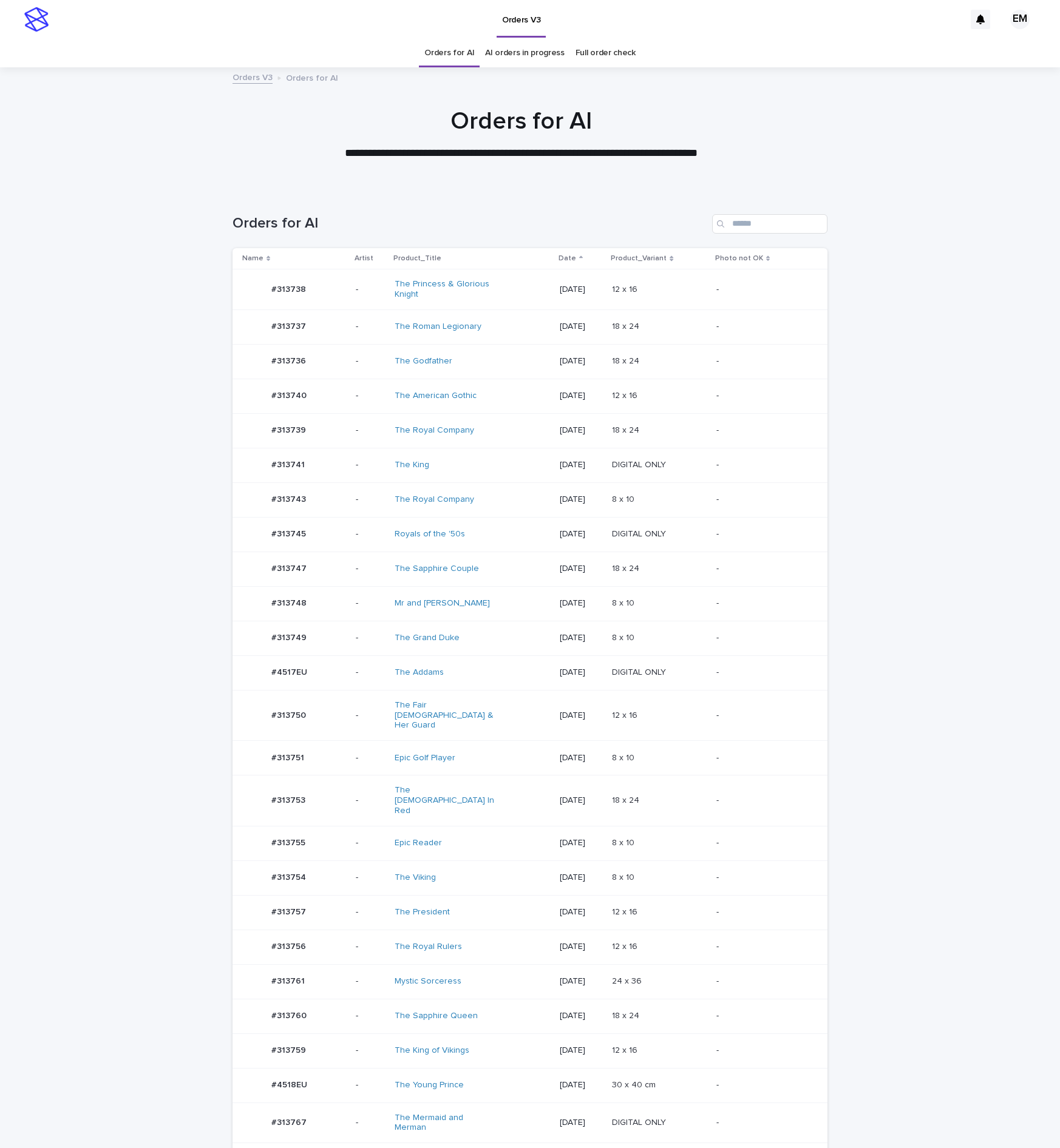
click at [366, 427] on div "-" at bounding box center [370, 429] width 29 height 12
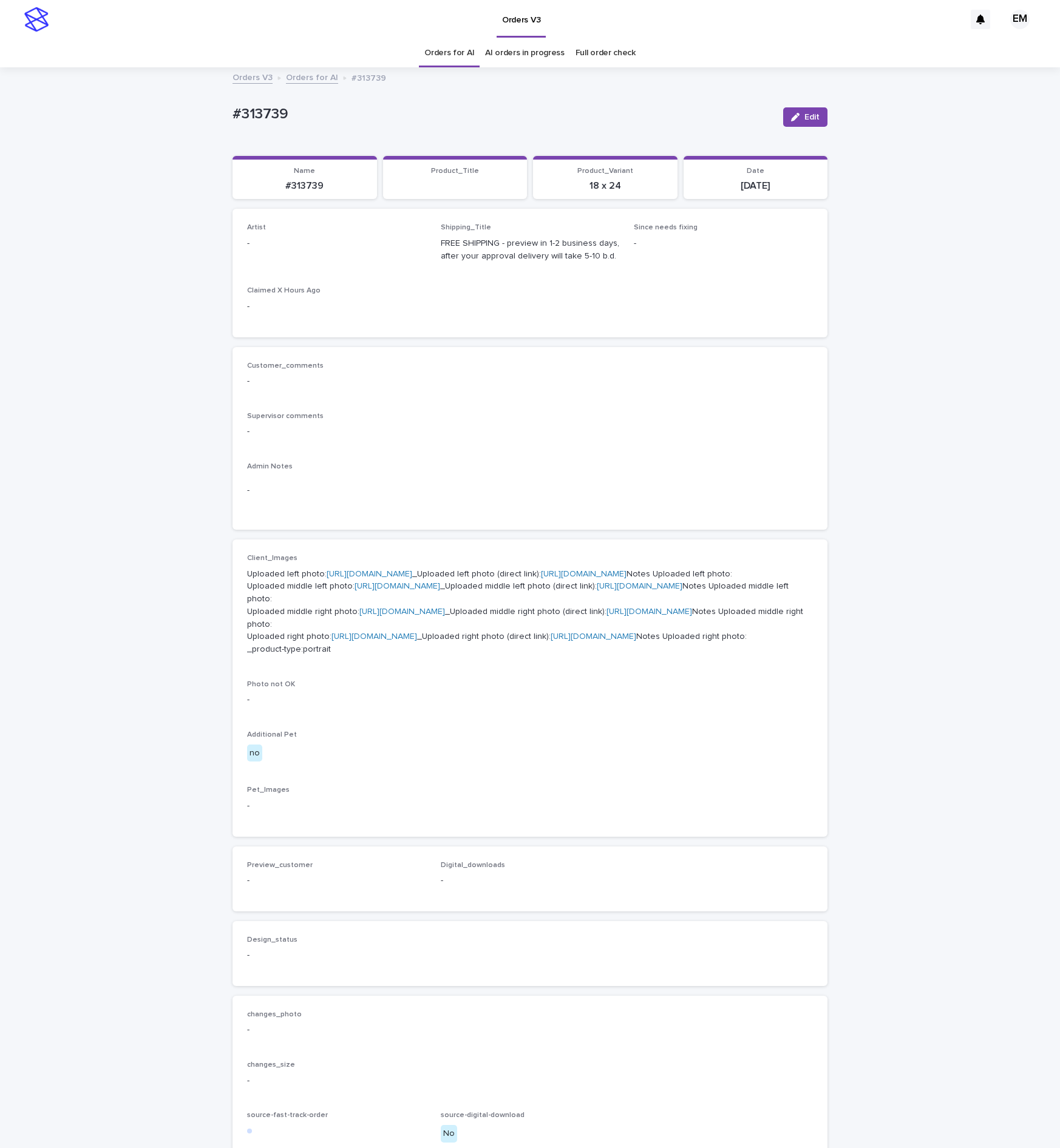
drag, startPoint x: 799, startPoint y: 115, endPoint x: 325, endPoint y: 232, distance: 488.2
click at [792, 115] on button "Edit" at bounding box center [805, 117] width 45 height 20
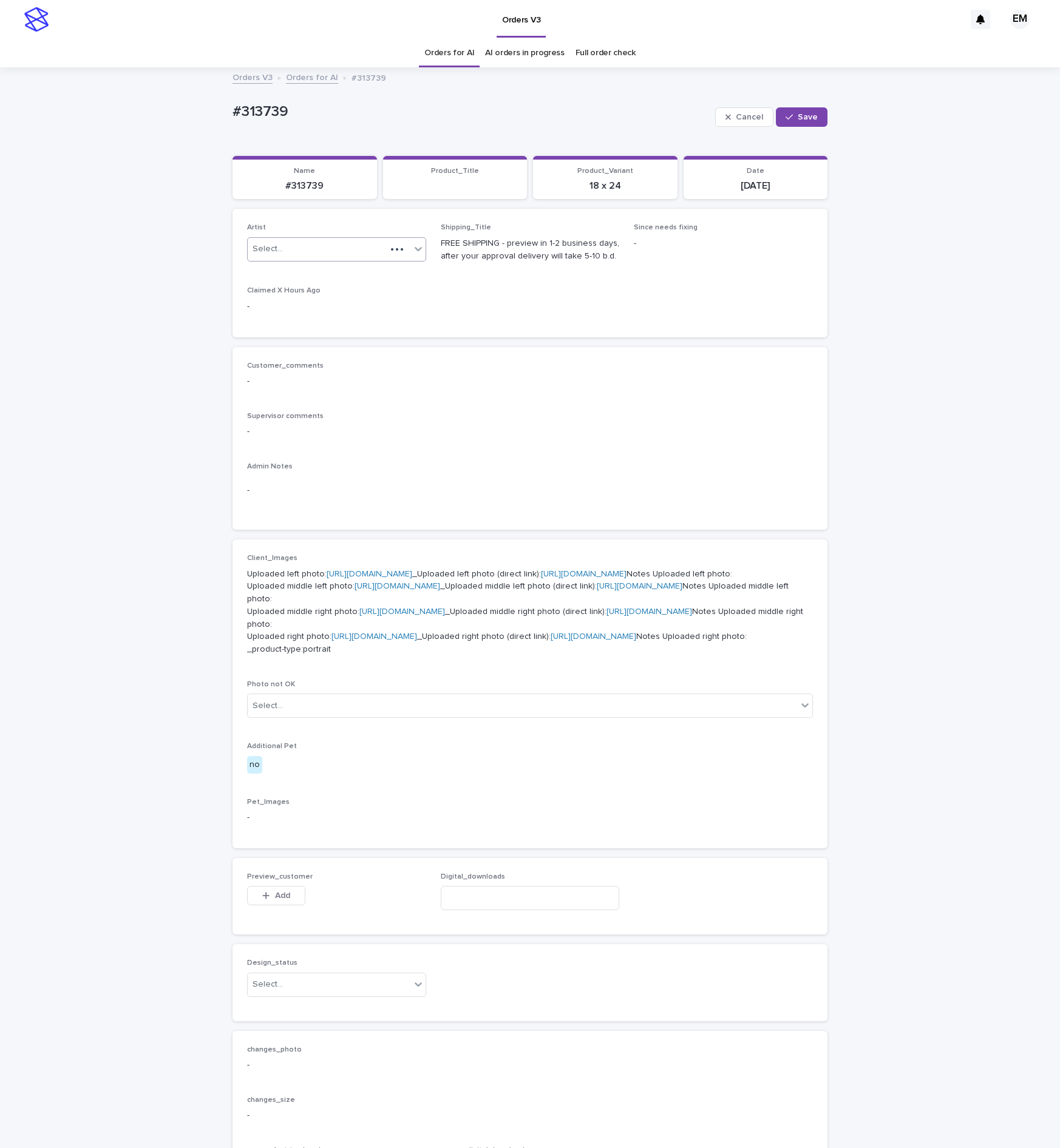
click at [330, 248] on div "Select..." at bounding box center [316, 249] width 138 height 20
paste input "**********"
type input "**********"
click at [322, 275] on div "EmersonHernandez" at bounding box center [327, 275] width 177 height 21
drag, startPoint x: 817, startPoint y: 120, endPoint x: 802, endPoint y: 119, distance: 15.0
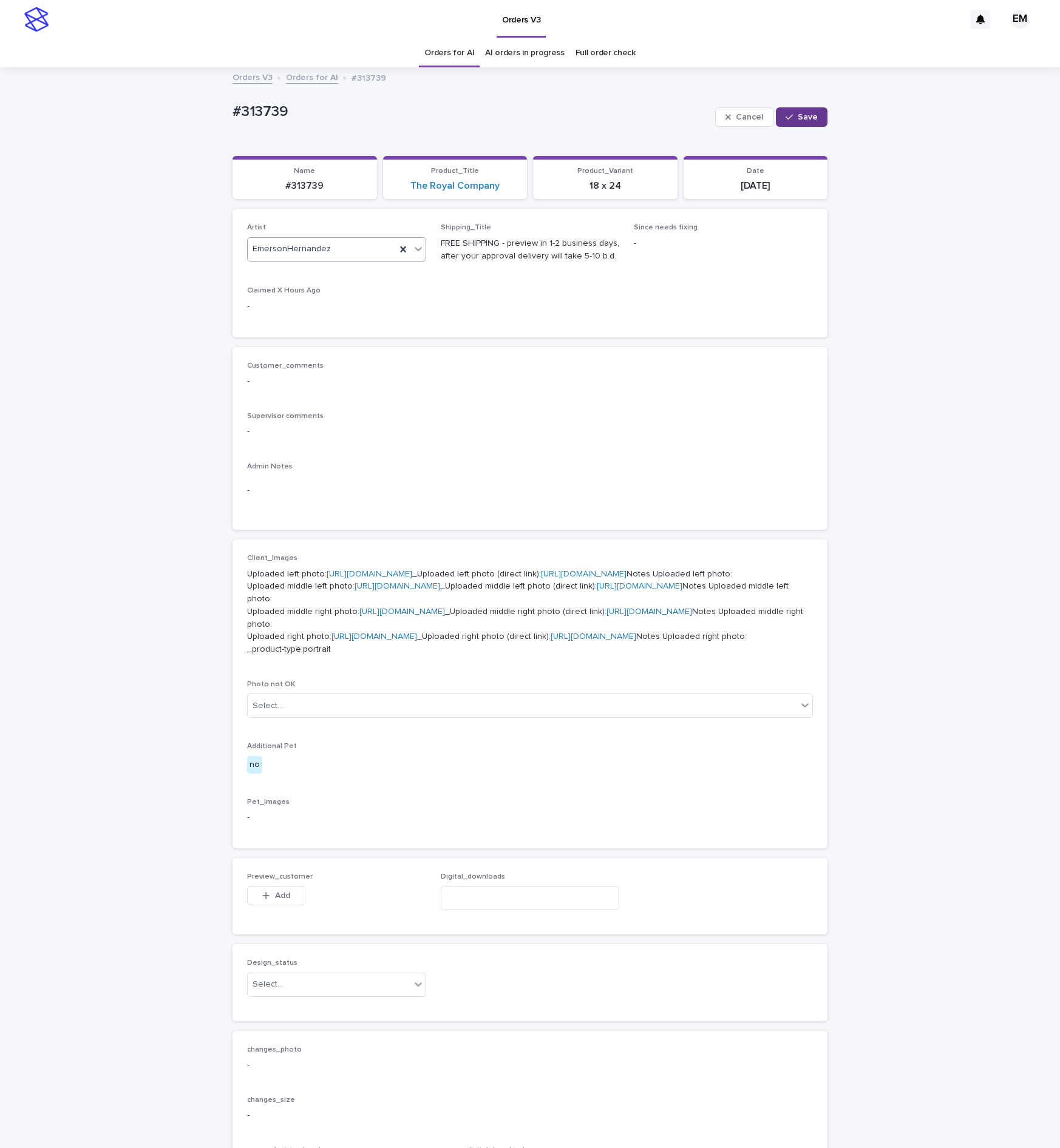
click at [813, 120] on button "Save" at bounding box center [801, 117] width 52 height 20
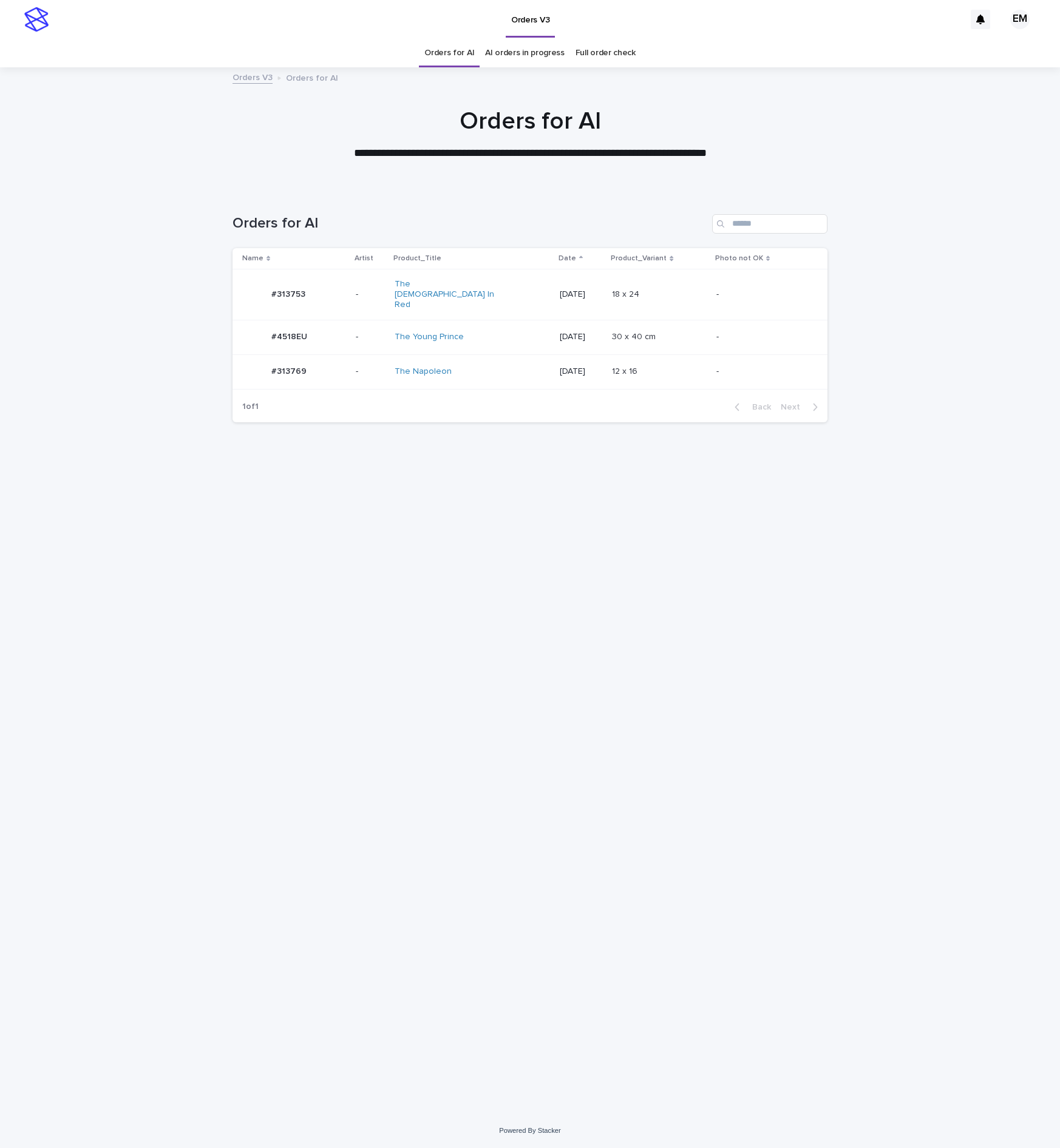
click at [332, 284] on div "#313753 #313753" at bounding box center [294, 294] width 103 height 24
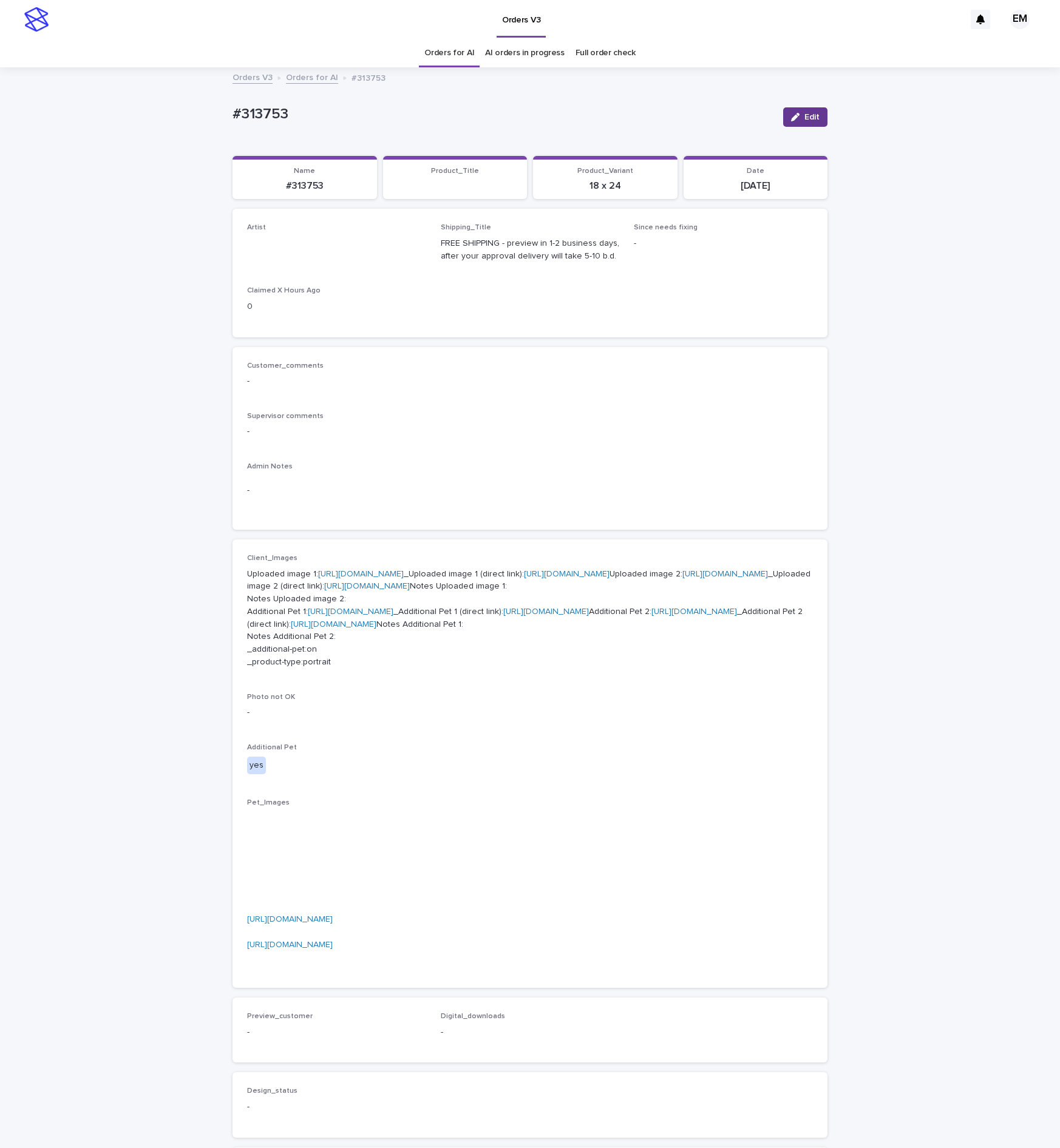
drag, startPoint x: 778, startPoint y: 111, endPoint x: 387, endPoint y: 194, distance: 399.7
click at [783, 111] on button "Edit" at bounding box center [805, 117] width 45 height 20
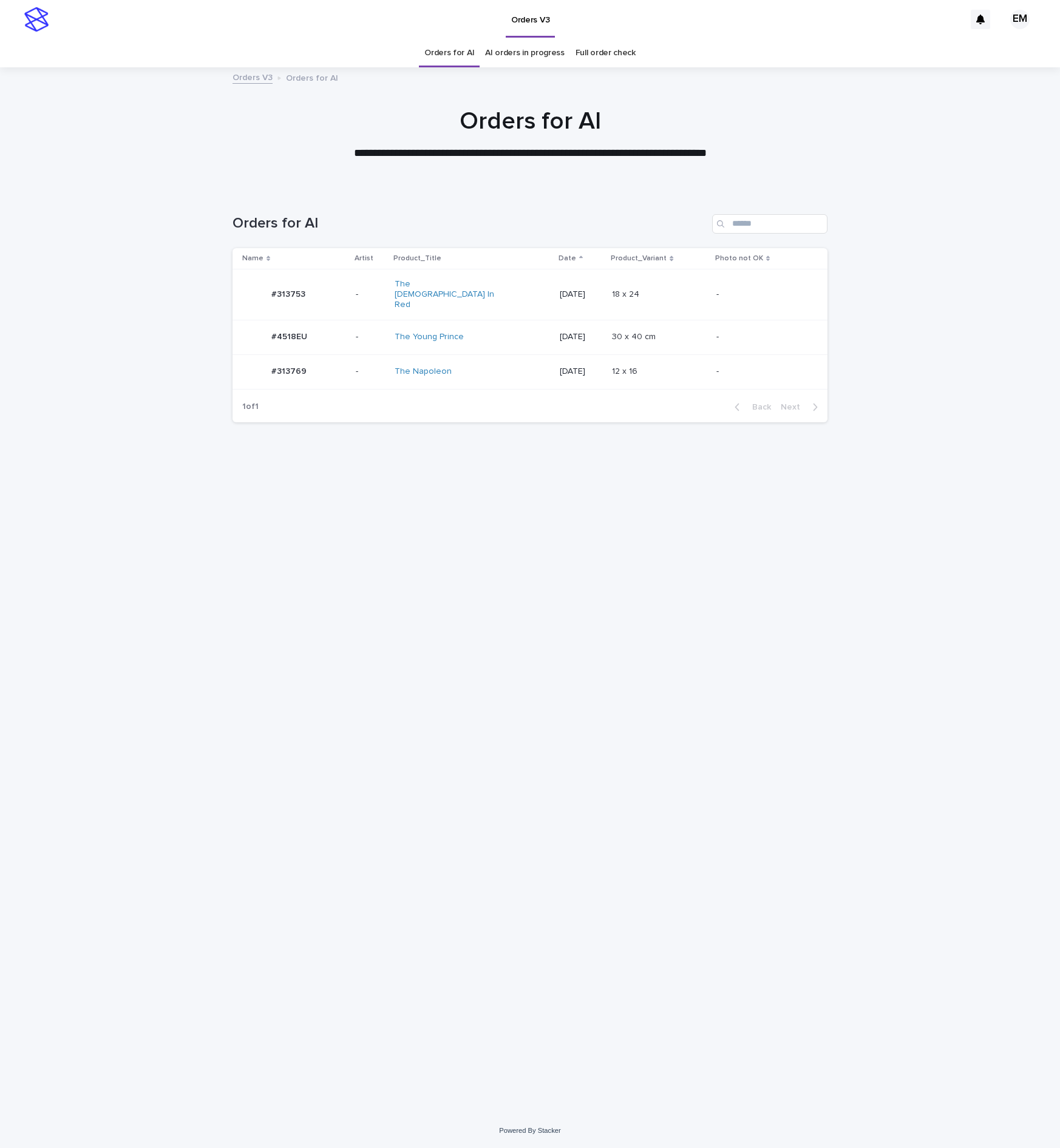
click at [358, 326] on td "-" at bounding box center [370, 337] width 39 height 35
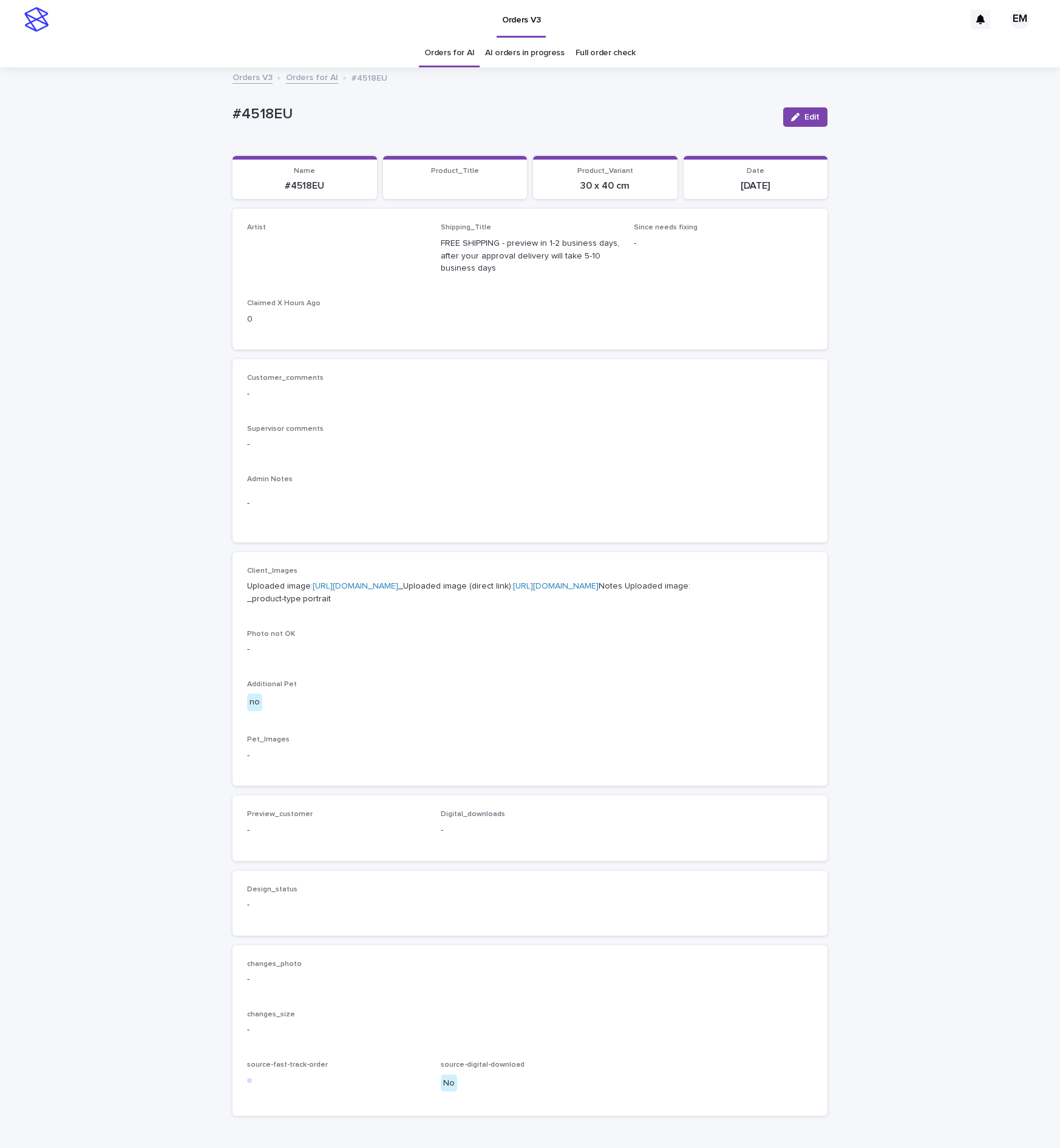
click at [792, 121] on button "Edit" at bounding box center [805, 117] width 45 height 20
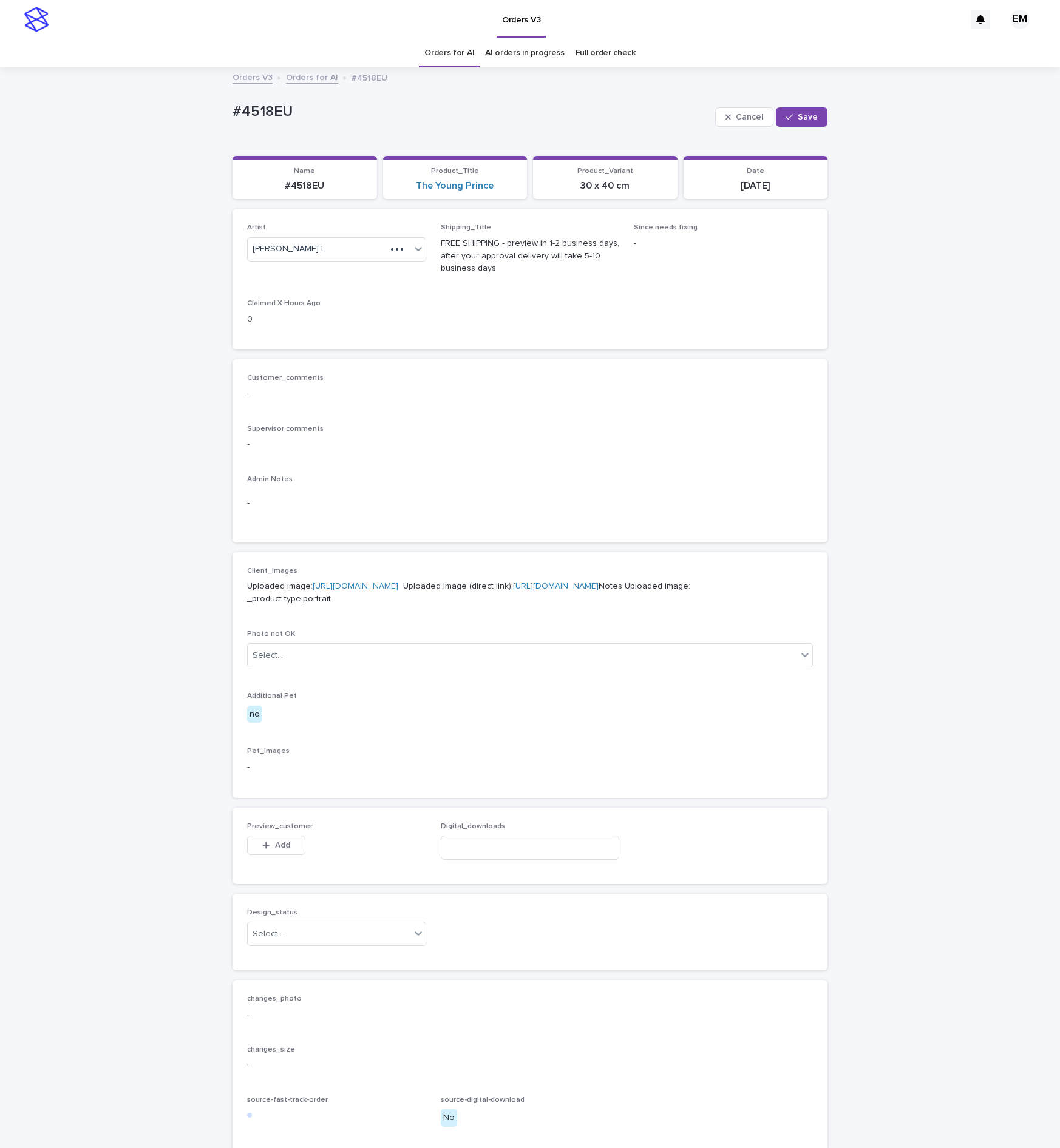
drag, startPoint x: 415, startPoint y: 249, endPoint x: 417, endPoint y: 241, distance: 8.2
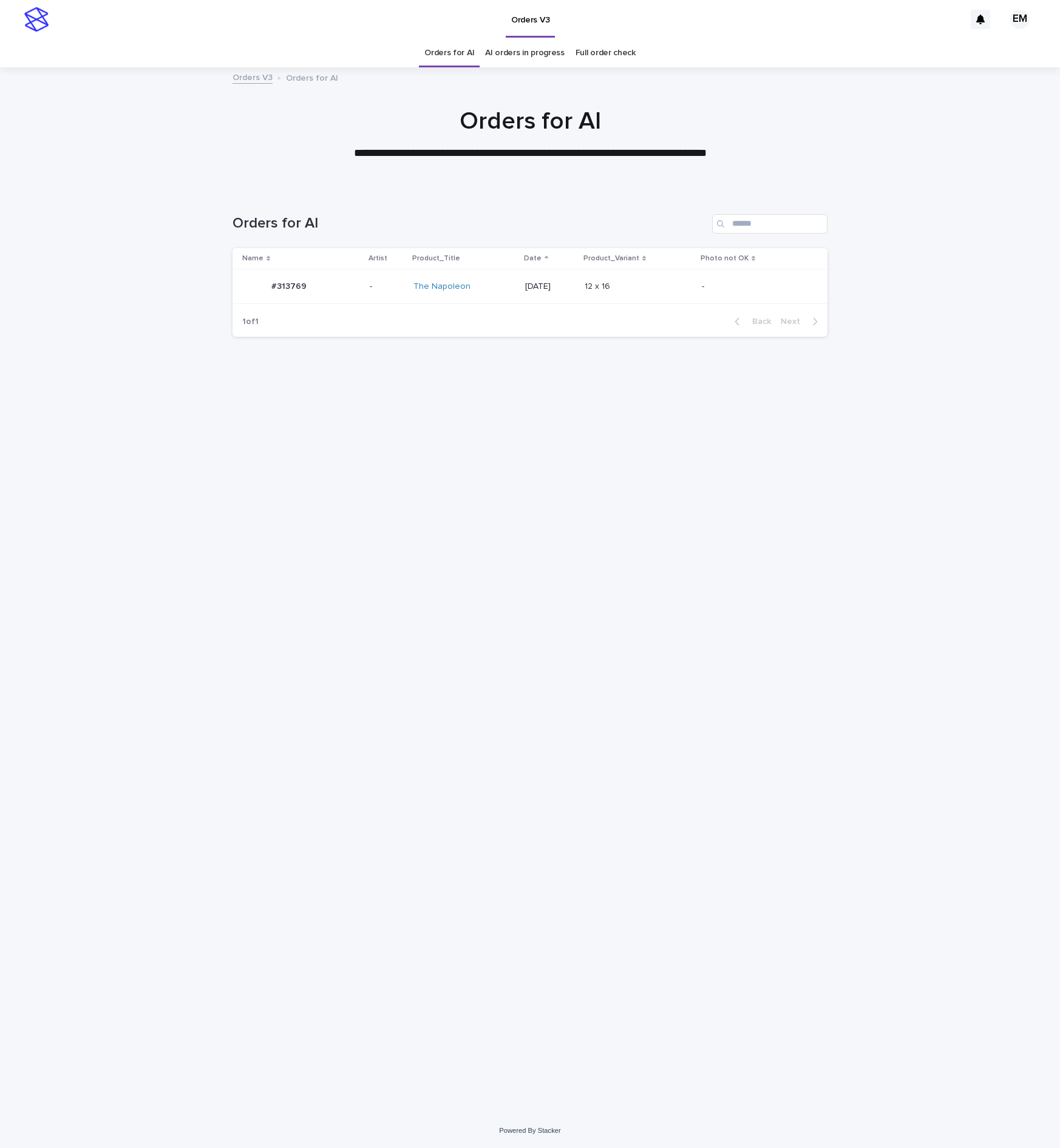
click at [349, 289] on div "#313769 #313769" at bounding box center [301, 286] width 118 height 24
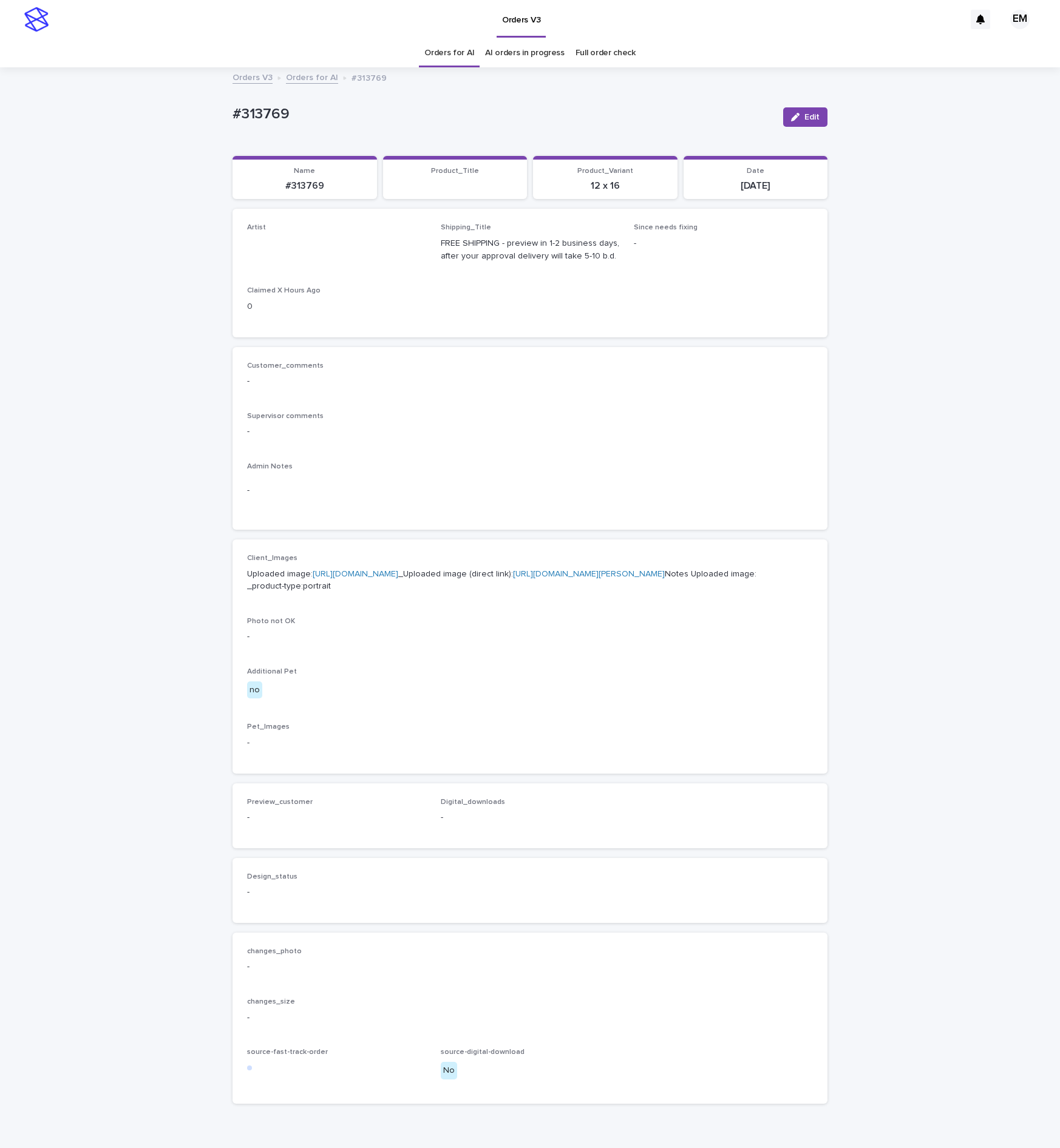
click at [778, 130] on div "Edit" at bounding box center [802, 117] width 49 height 48
drag, startPoint x: 296, startPoint y: 279, endPoint x: 296, endPoint y: 269, distance: 10.0
